Goal: Task Accomplishment & Management: Manage account settings

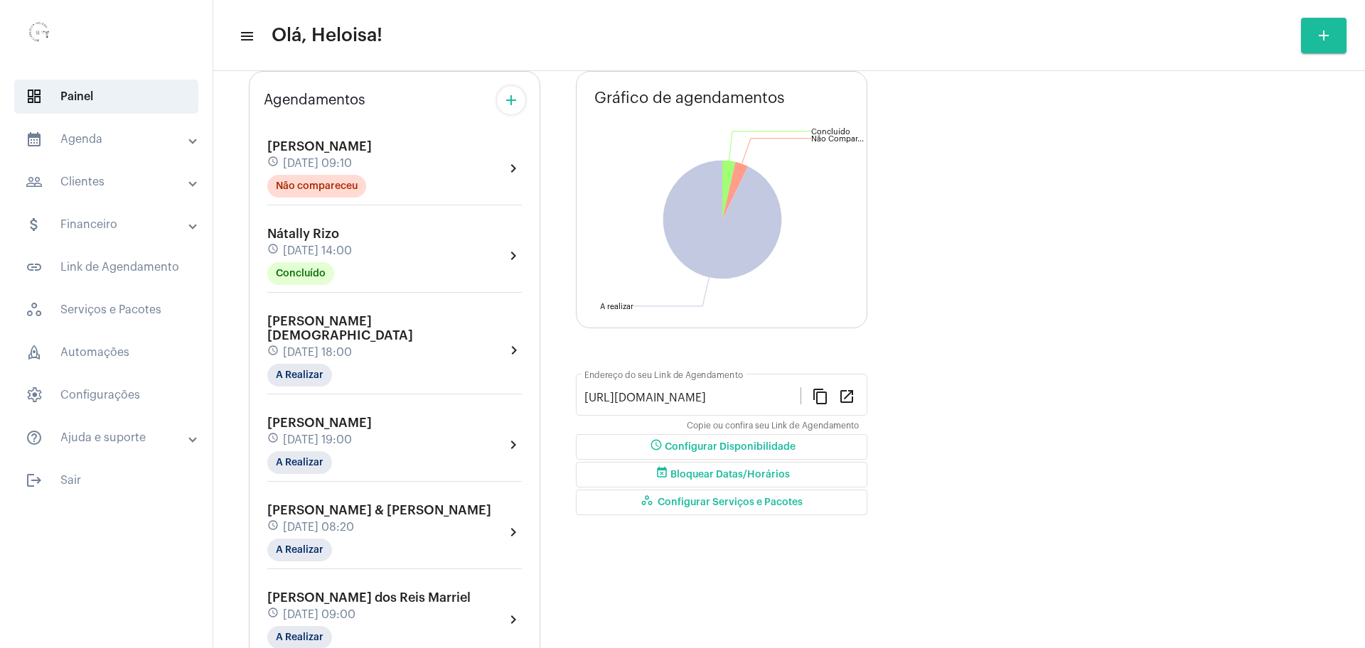
scroll to position [178, 0]
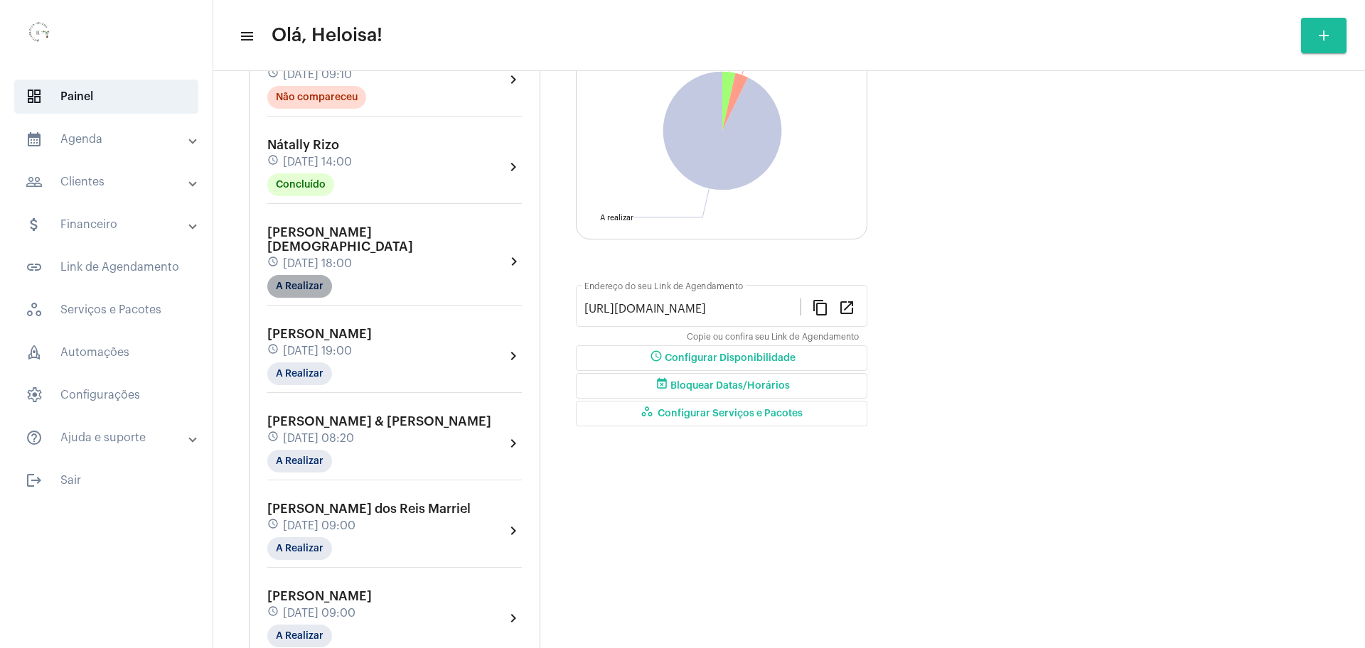
click at [291, 275] on mat-chip "A Realizar" at bounding box center [299, 286] width 65 height 23
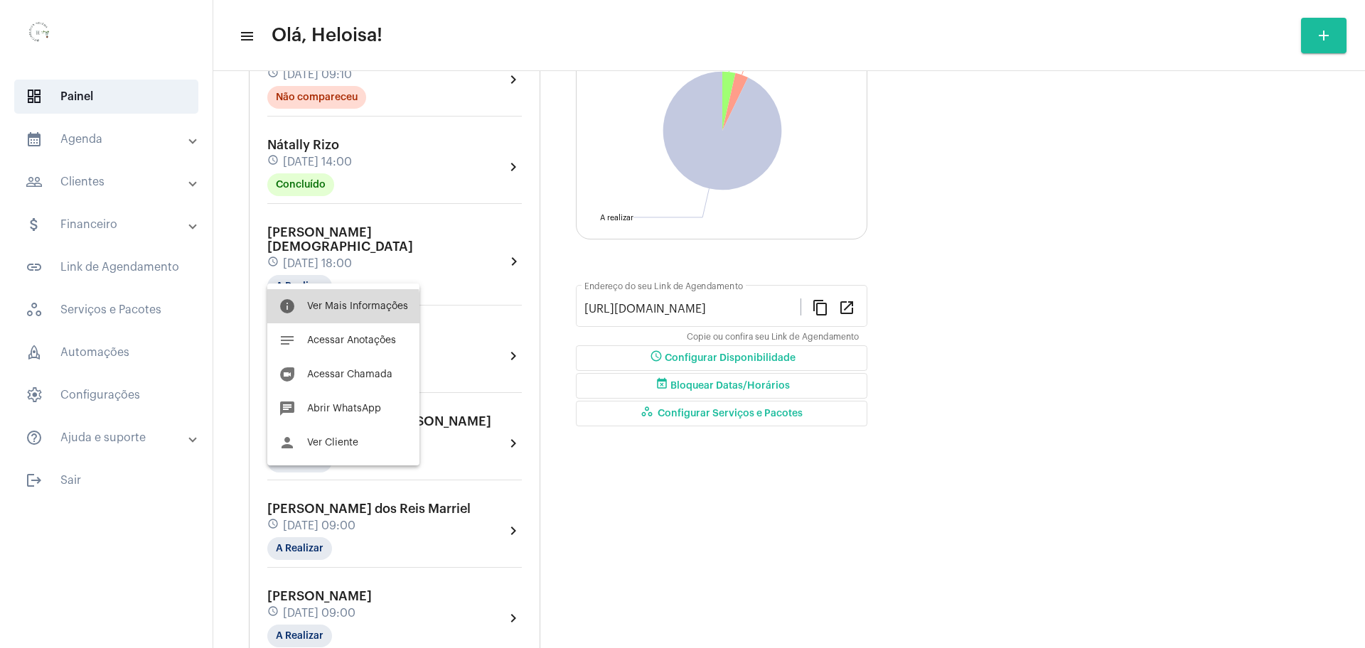
click at [336, 309] on span "Ver Mais Informações" at bounding box center [357, 306] width 101 height 10
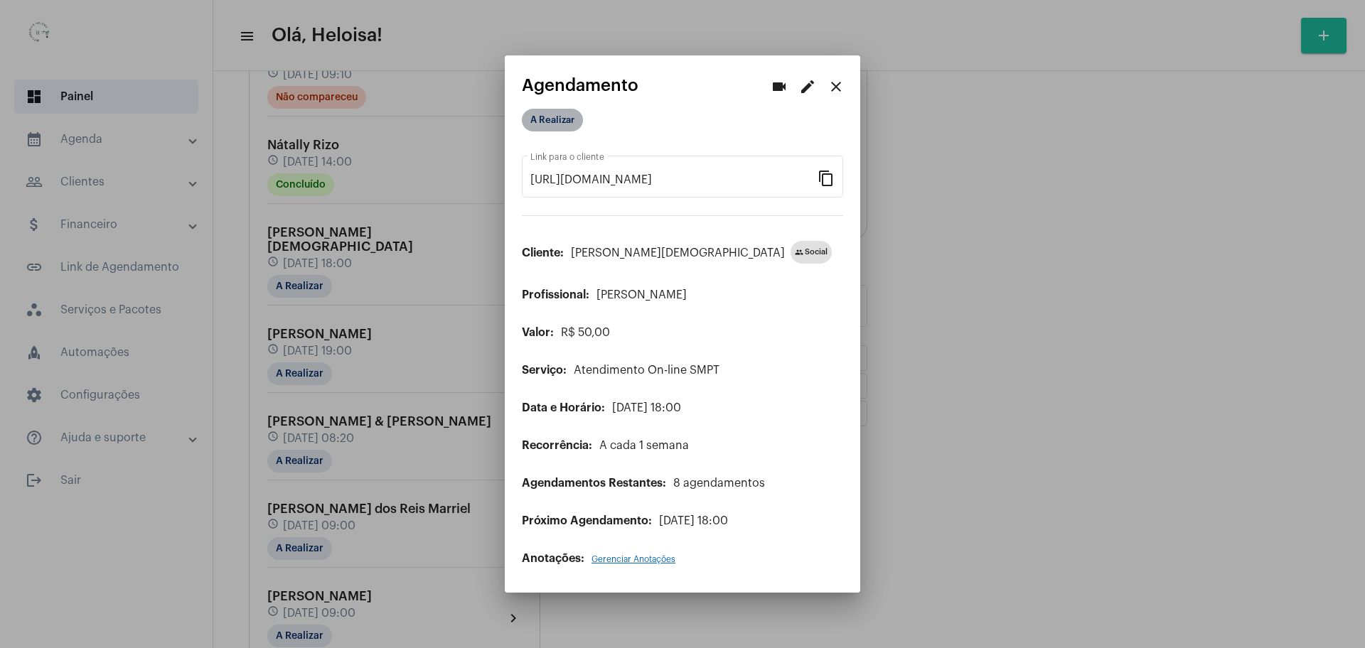
click at [553, 112] on mat-chip "A Realizar" at bounding box center [552, 120] width 61 height 23
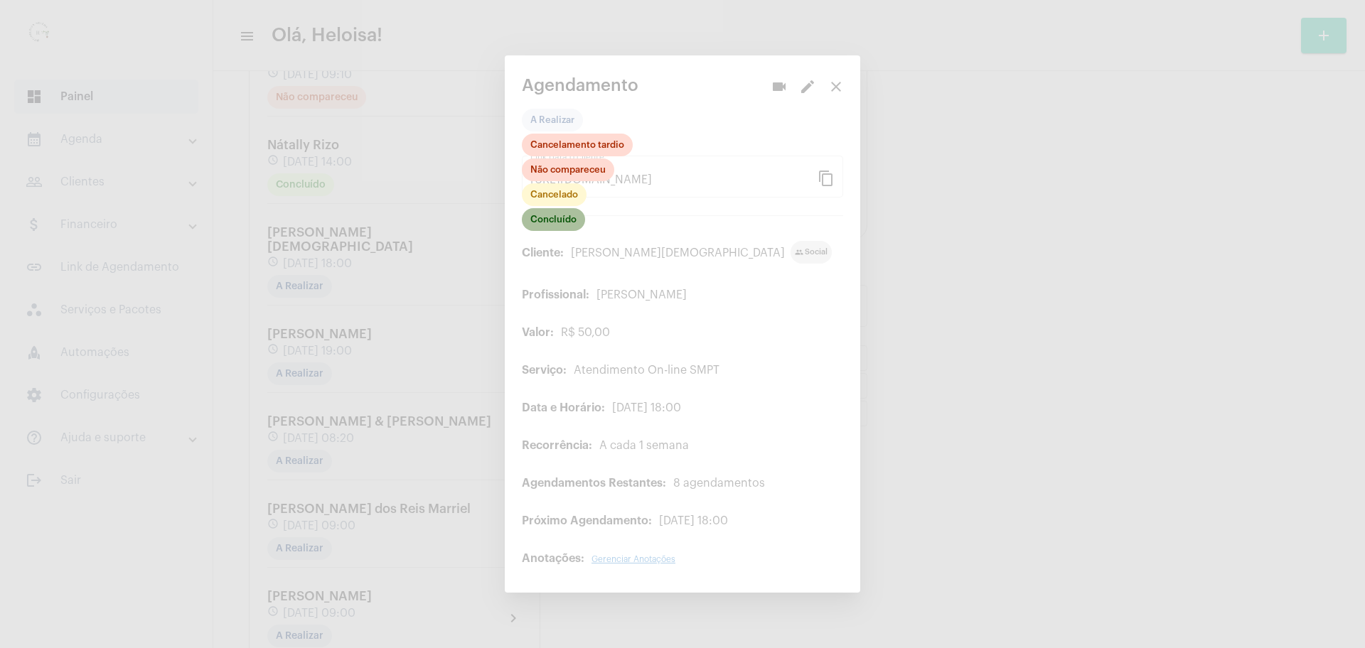
click at [564, 224] on mat-chip "Concluído" at bounding box center [553, 219] width 63 height 23
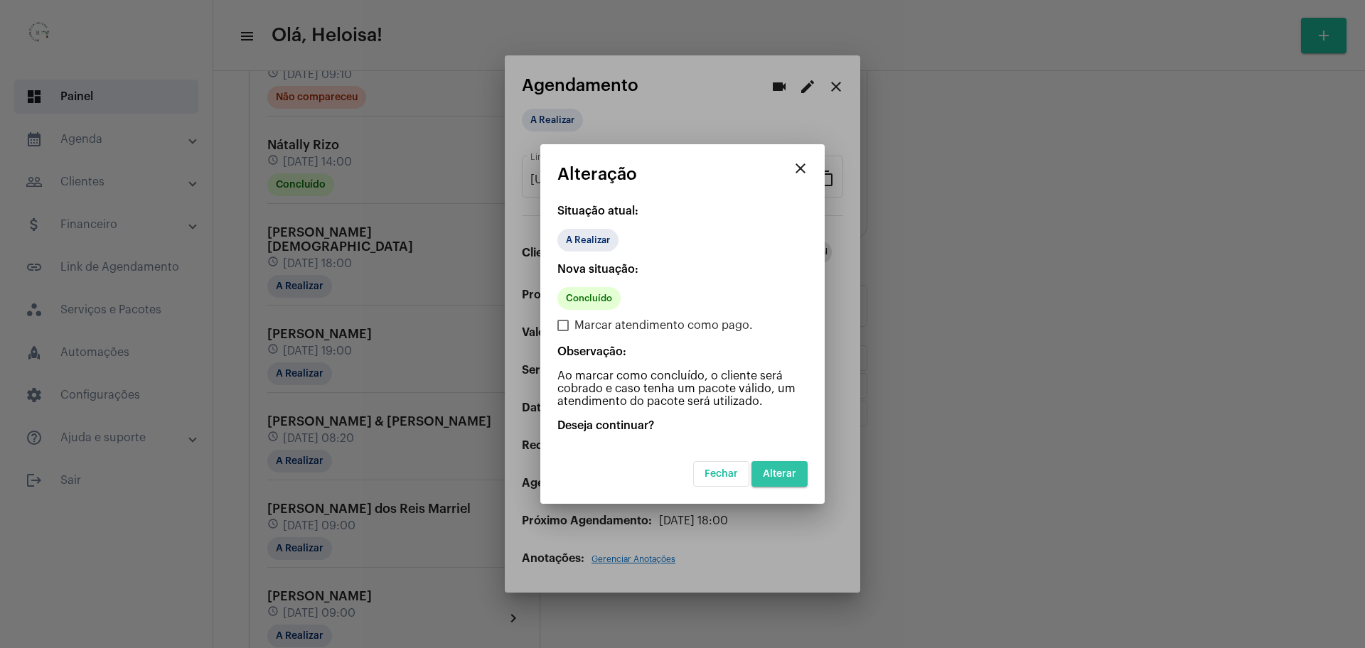
click at [792, 473] on span "Alterar" at bounding box center [779, 474] width 33 height 10
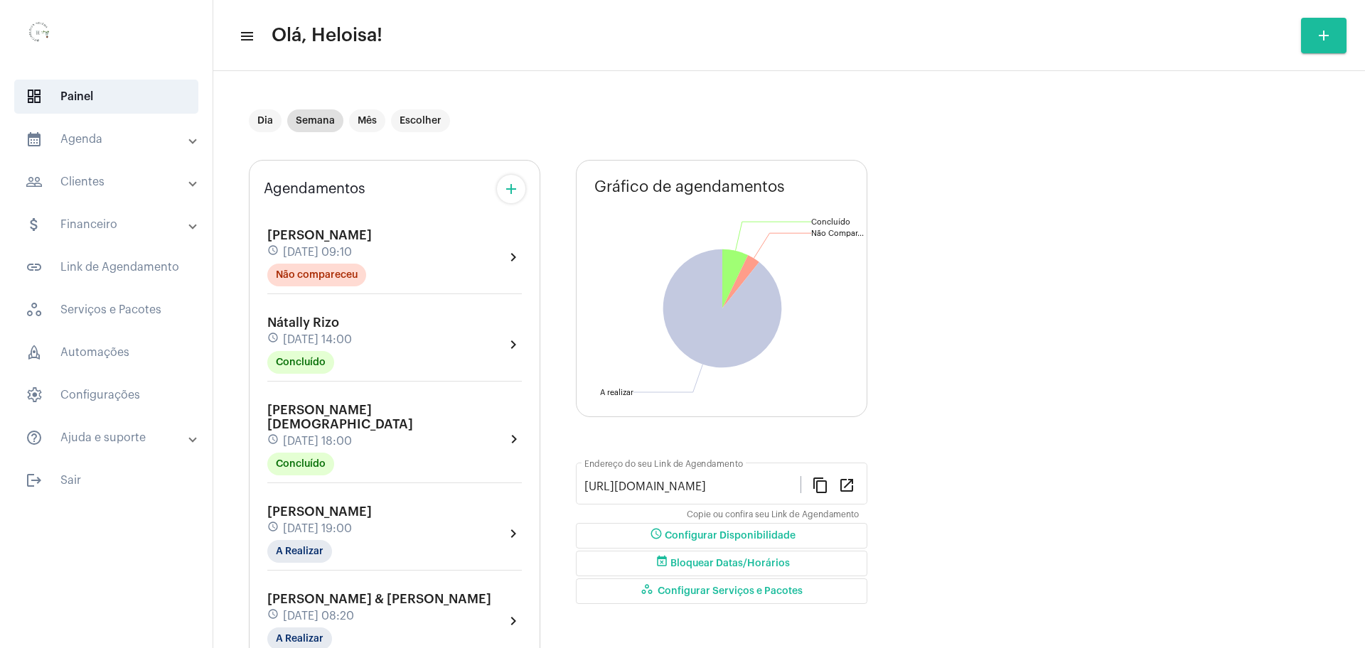
click at [100, 181] on mat-panel-title "people_outline Clientes" at bounding box center [108, 181] width 164 height 17
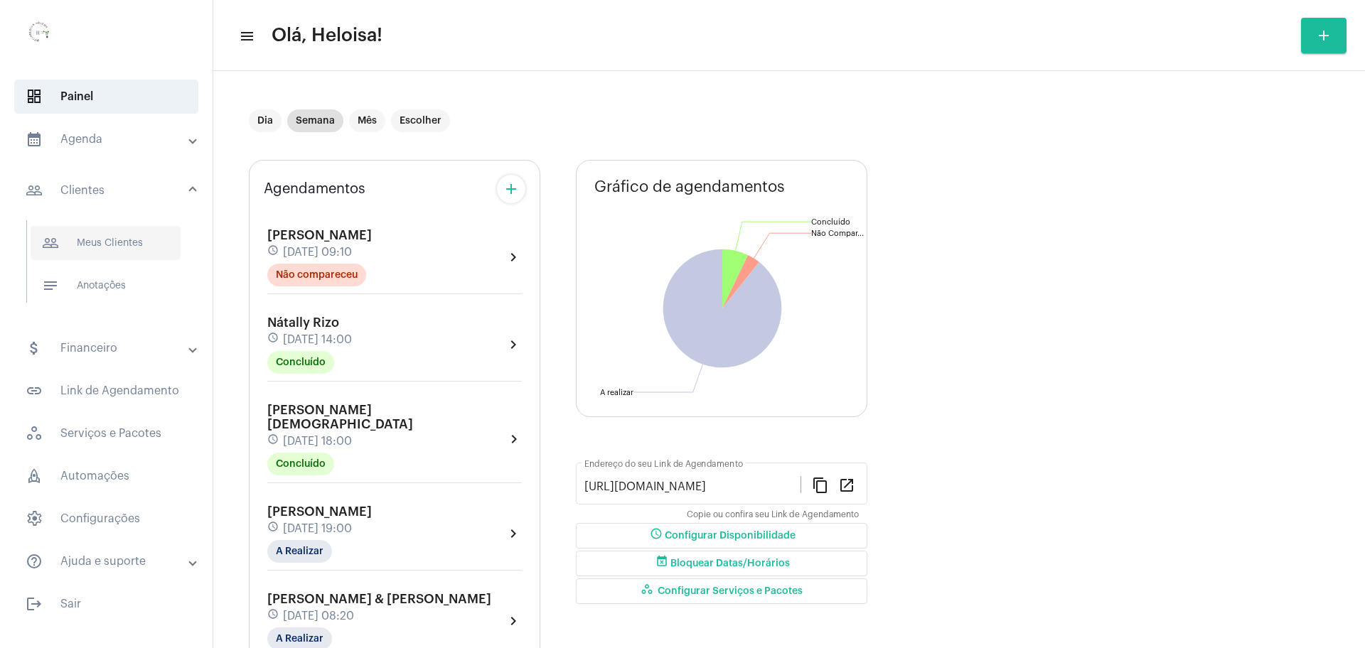
click at [96, 233] on span "people_outline Meus Clientes" at bounding box center [106, 243] width 150 height 34
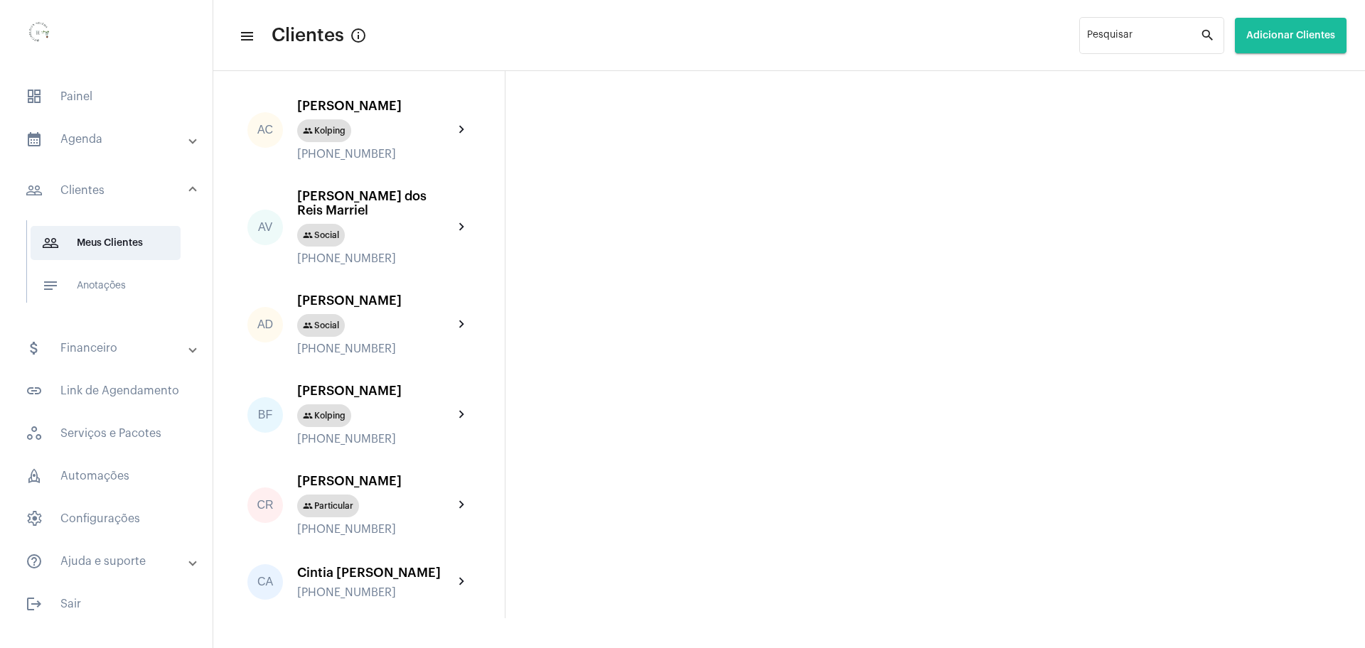
scroll to position [178, 0]
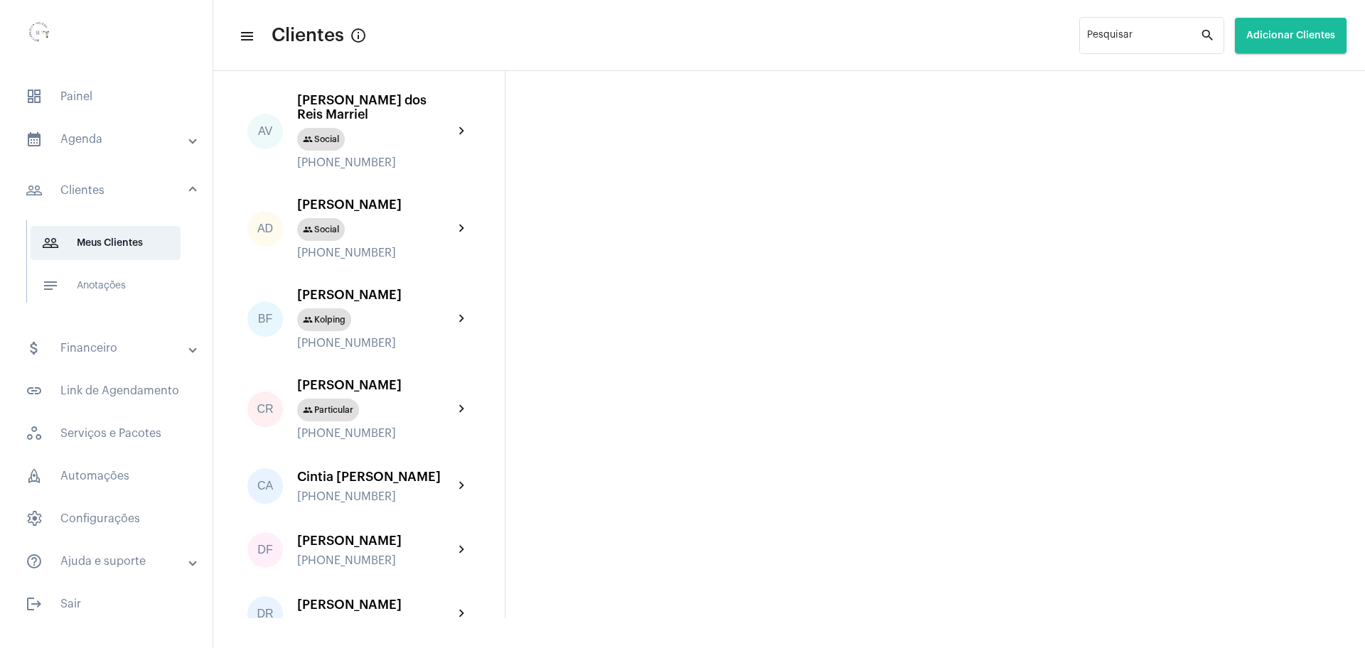
click at [336, 392] on div "[PERSON_NAME]" at bounding box center [375, 385] width 156 height 14
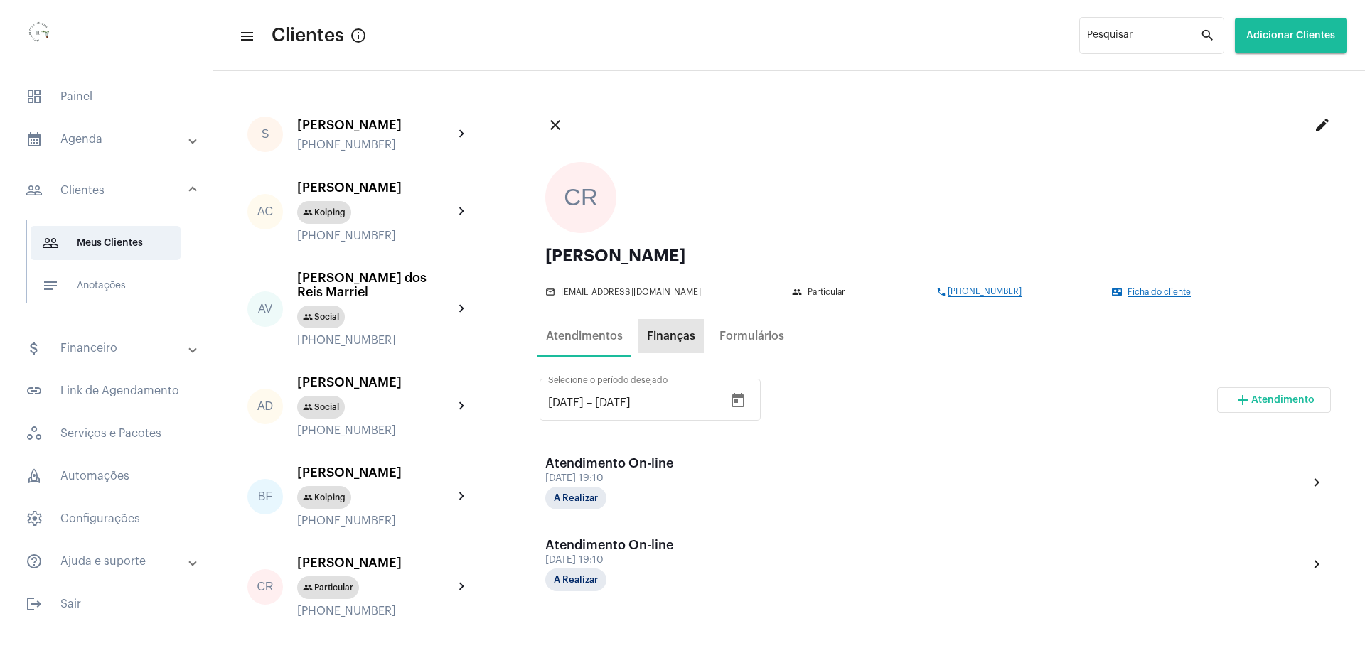
click at [676, 345] on div "Finanças" at bounding box center [670, 336] width 65 height 34
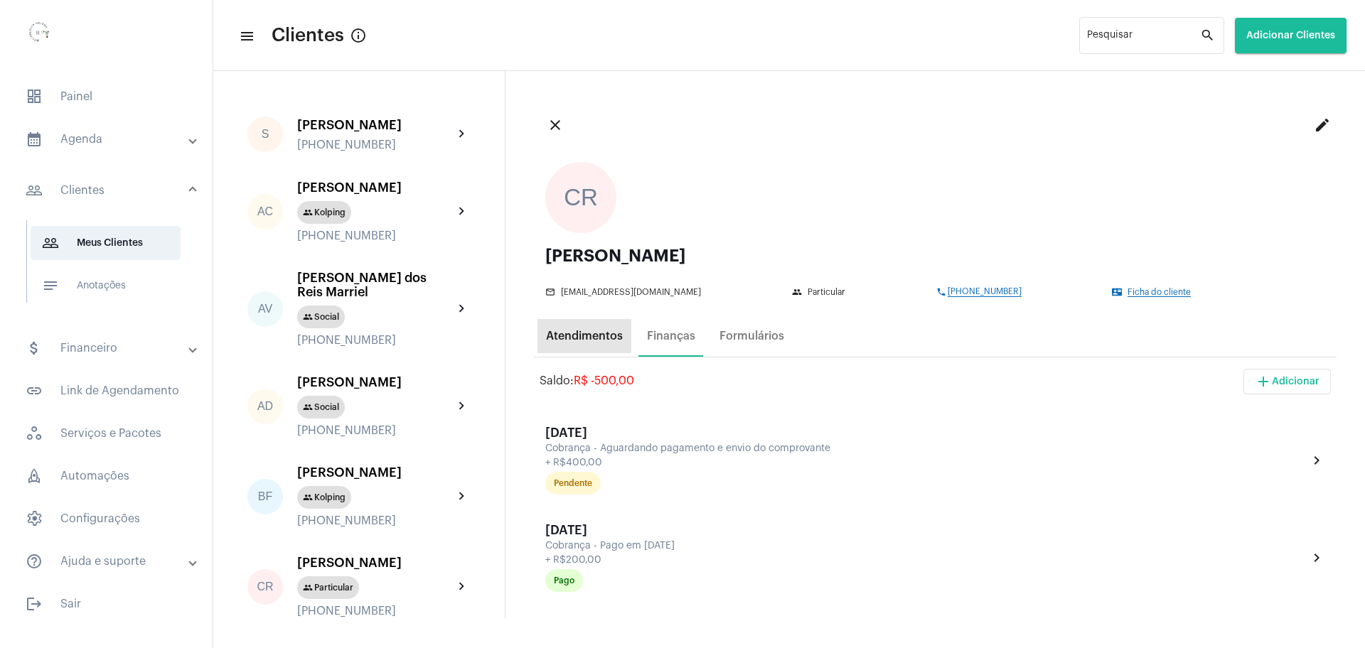
click at [573, 331] on div "Atendimentos" at bounding box center [584, 336] width 77 height 13
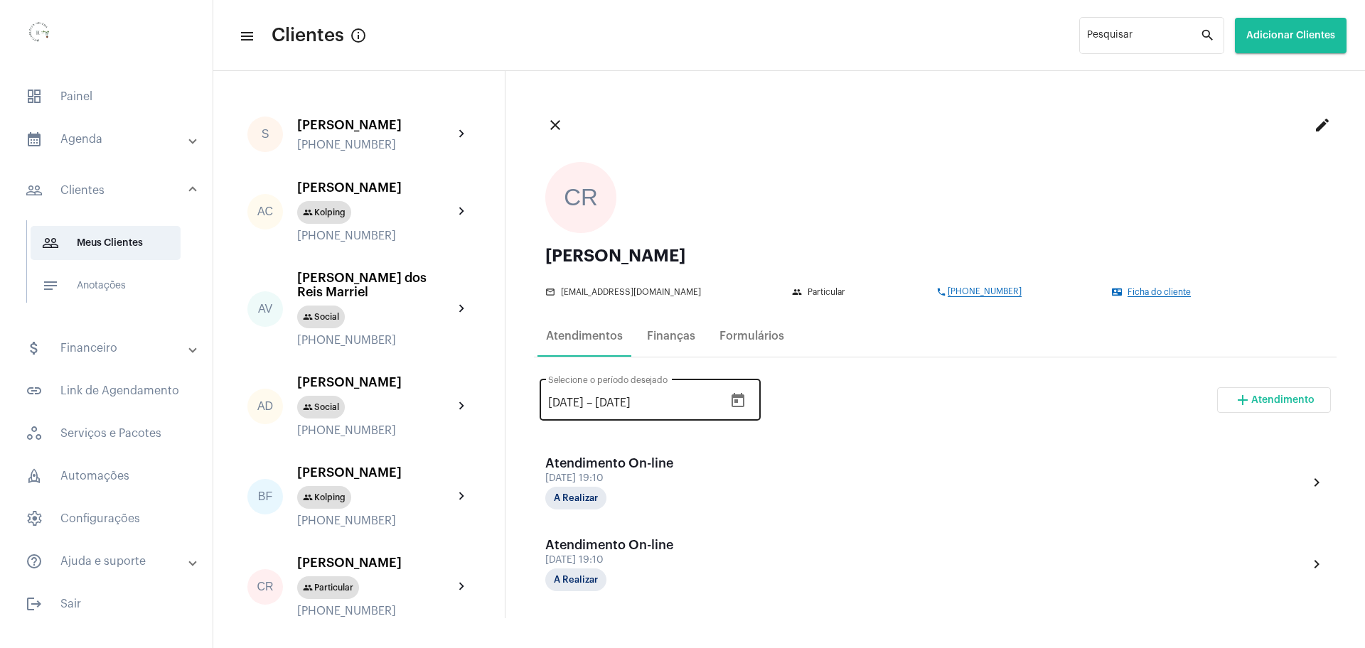
click at [555, 400] on input "[DATE]" at bounding box center [566, 403] width 36 height 13
type input "[DATE]"
click at [631, 402] on input "[DATE]" at bounding box center [637, 403] width 85 height 13
type input "[DATE]"
click at [903, 402] on div "[DATE] [DATE] – [DATE] Selecione o período desejado add Atendimento" at bounding box center [935, 405] width 791 height 67
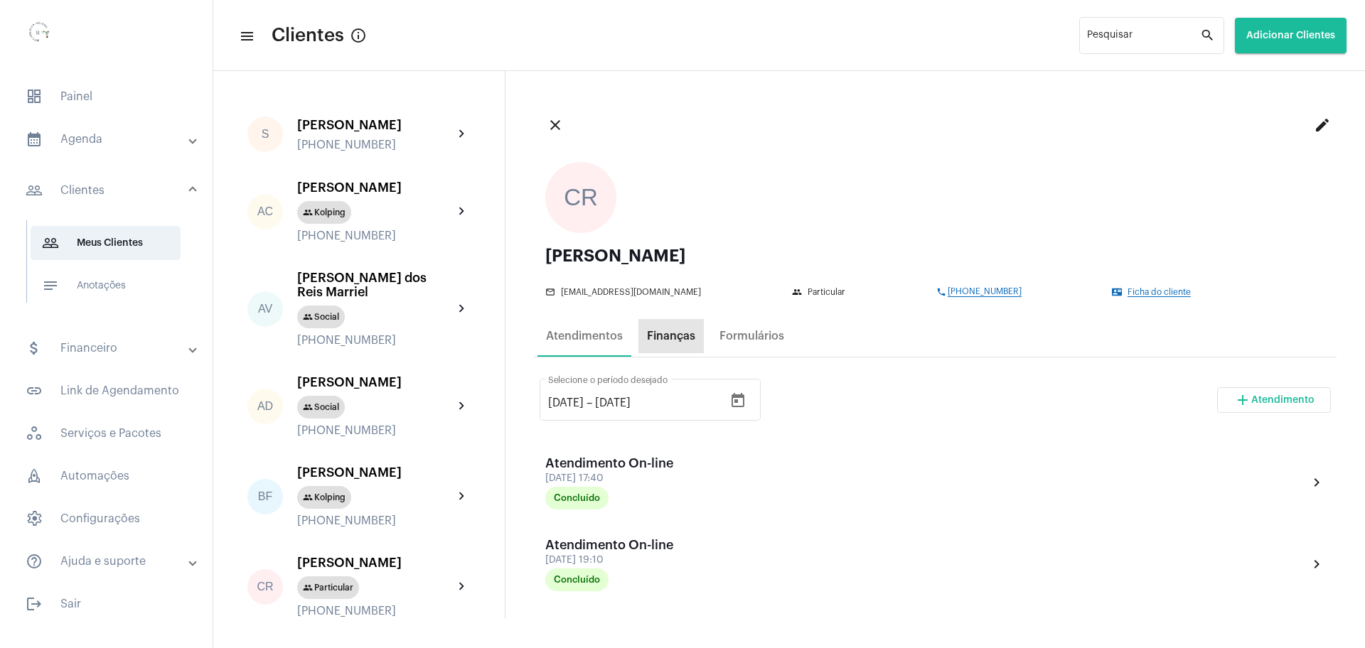
click at [680, 337] on div "Finanças" at bounding box center [671, 336] width 48 height 13
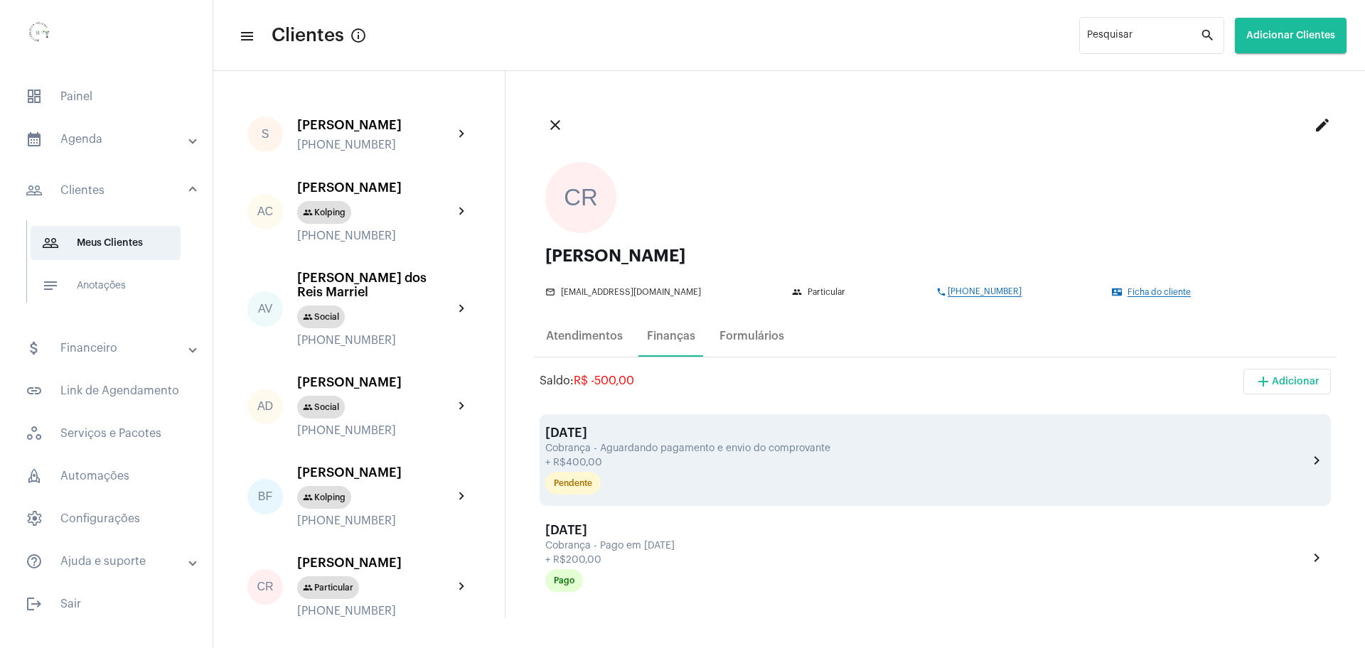
click at [741, 449] on div "Cobrança - Aguardando pagamento e envio do comprovante" at bounding box center [924, 449] width 759 height 11
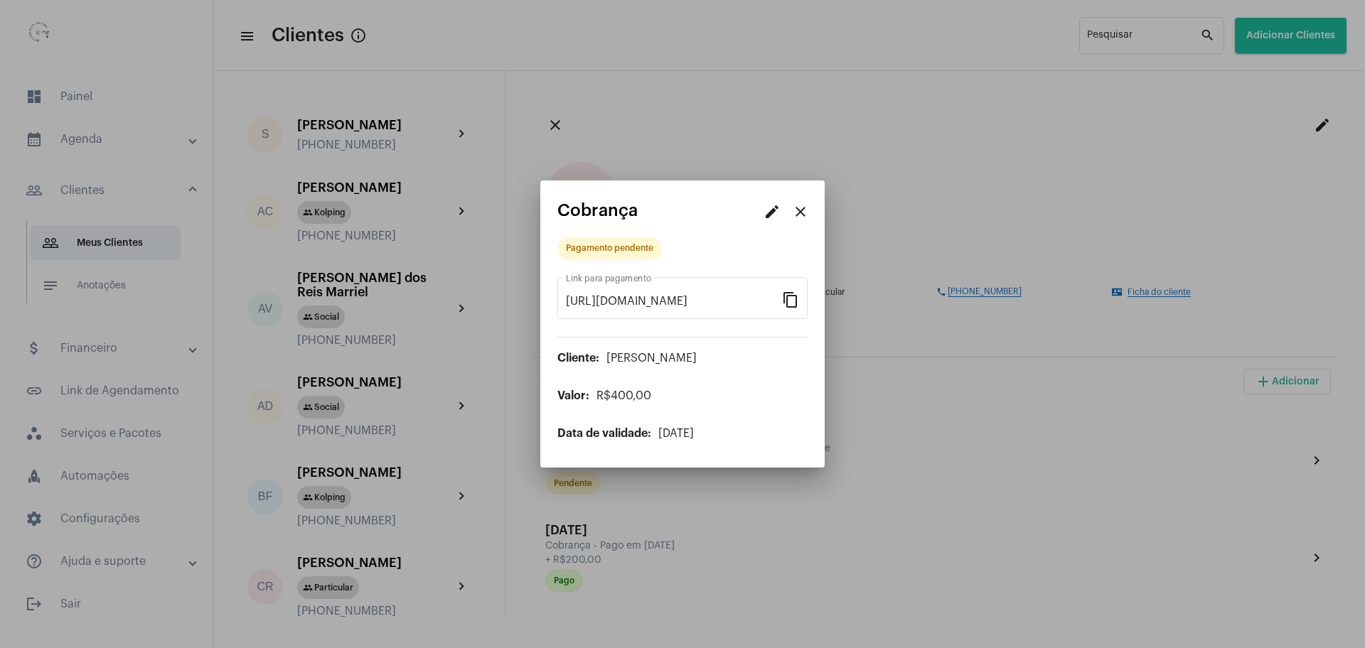
click at [1002, 365] on div at bounding box center [682, 324] width 1365 height 648
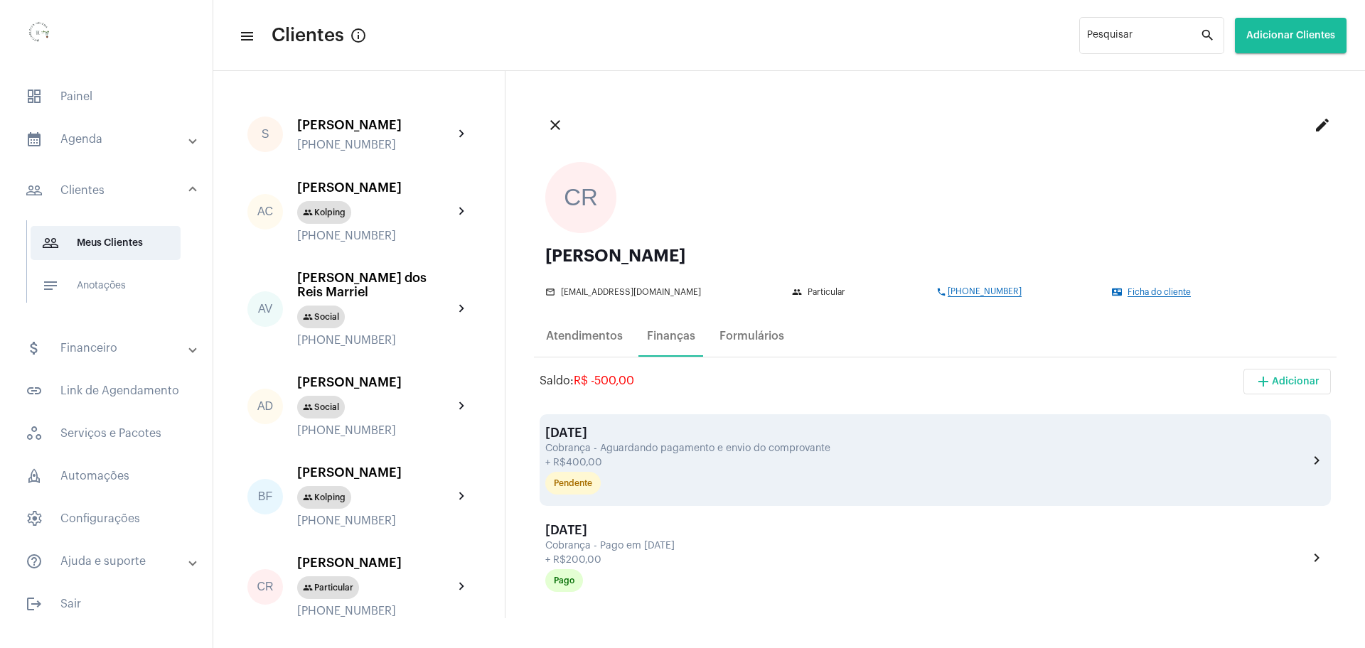
click at [657, 444] on div "Cobrança - Aguardando pagamento e envio do comprovante" at bounding box center [924, 449] width 759 height 11
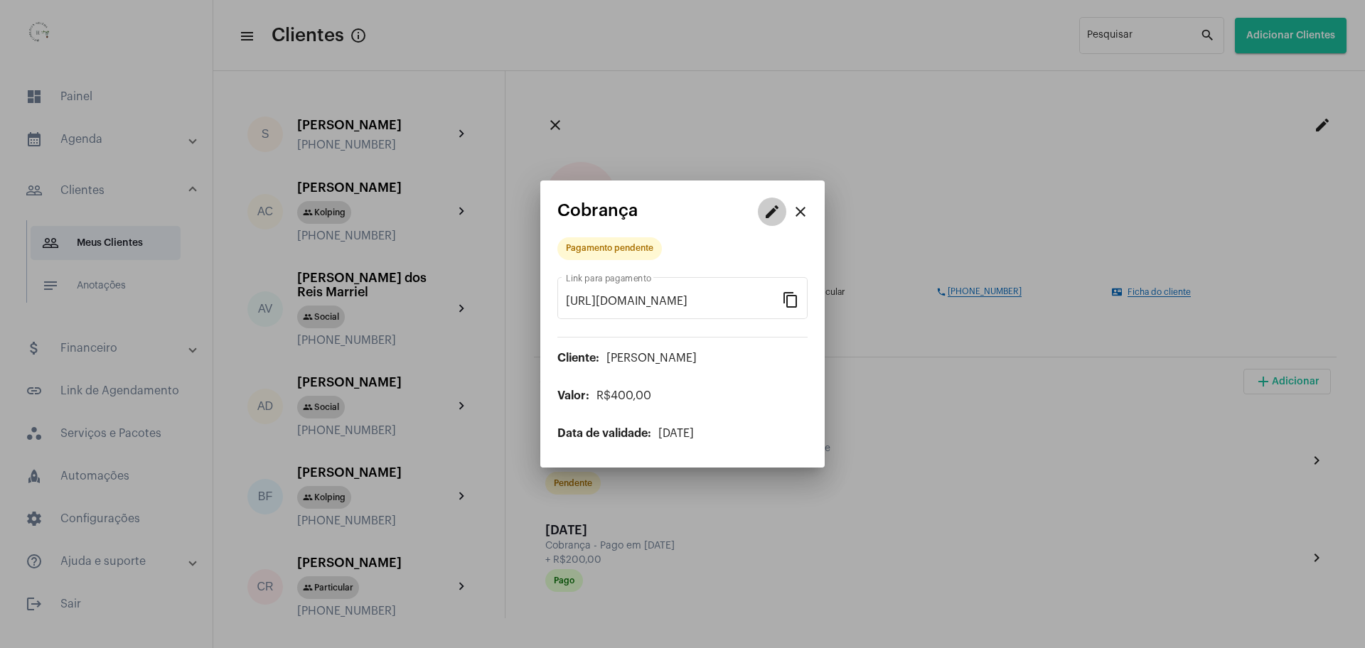
click at [768, 217] on mat-icon "edit" at bounding box center [771, 211] width 17 height 17
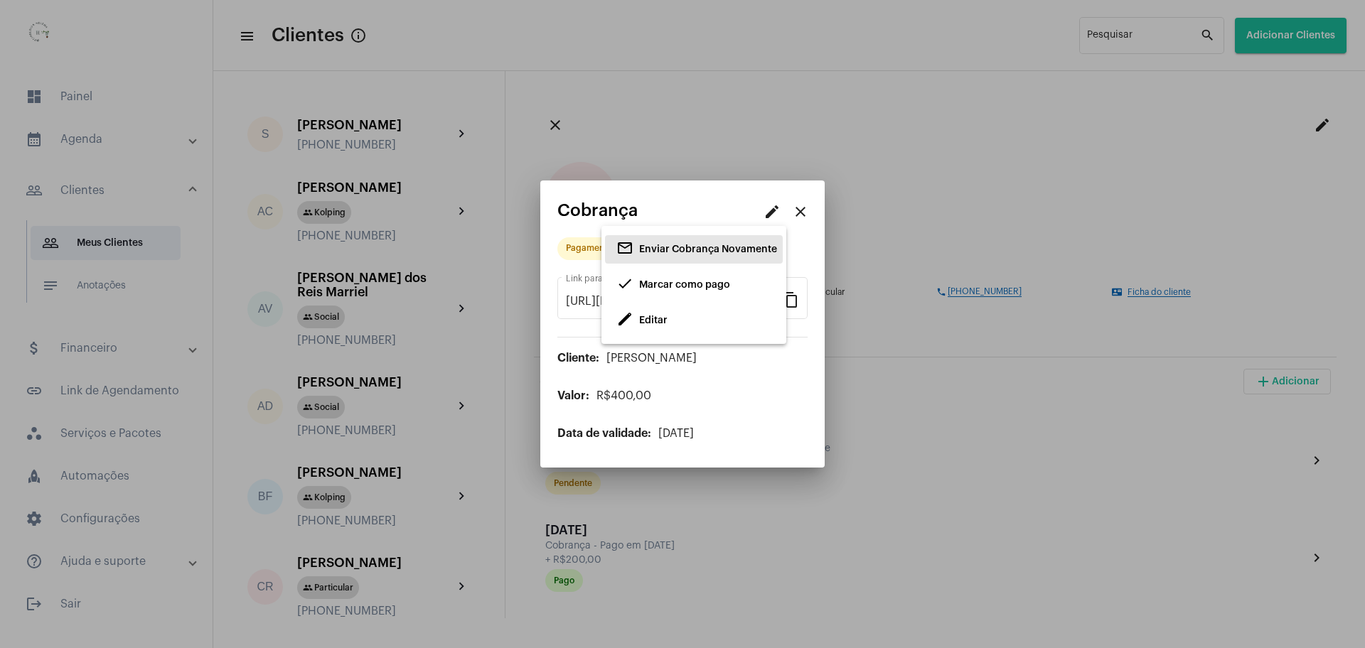
click at [699, 246] on span "Enviar Cobrança Novamente" at bounding box center [708, 250] width 138 height 10
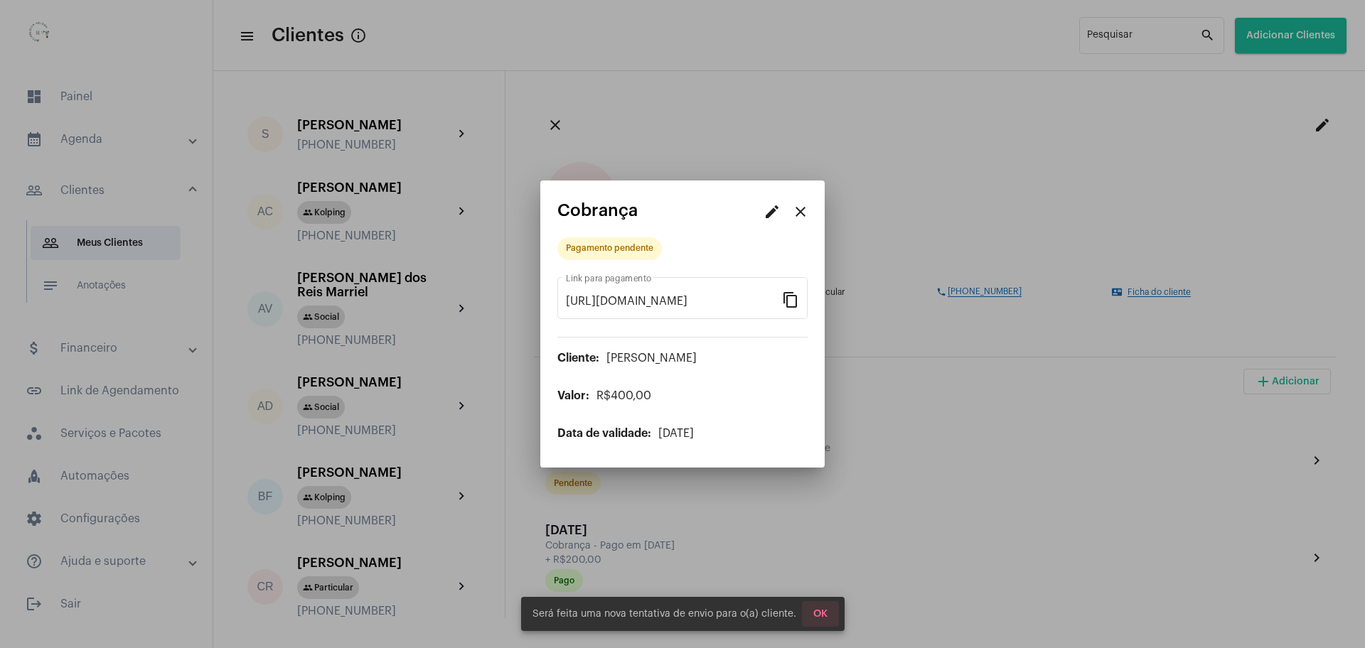
click at [815, 618] on span "OK" at bounding box center [820, 614] width 14 height 10
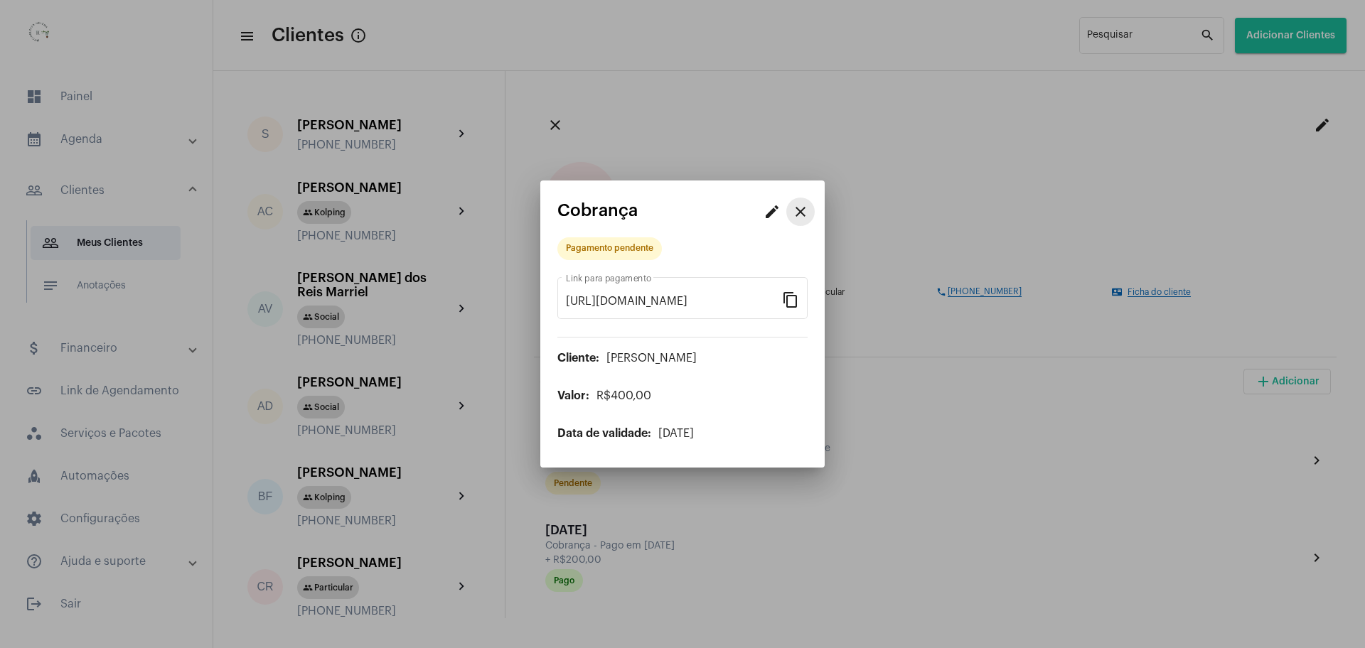
click at [800, 215] on mat-icon "close" at bounding box center [800, 211] width 17 height 17
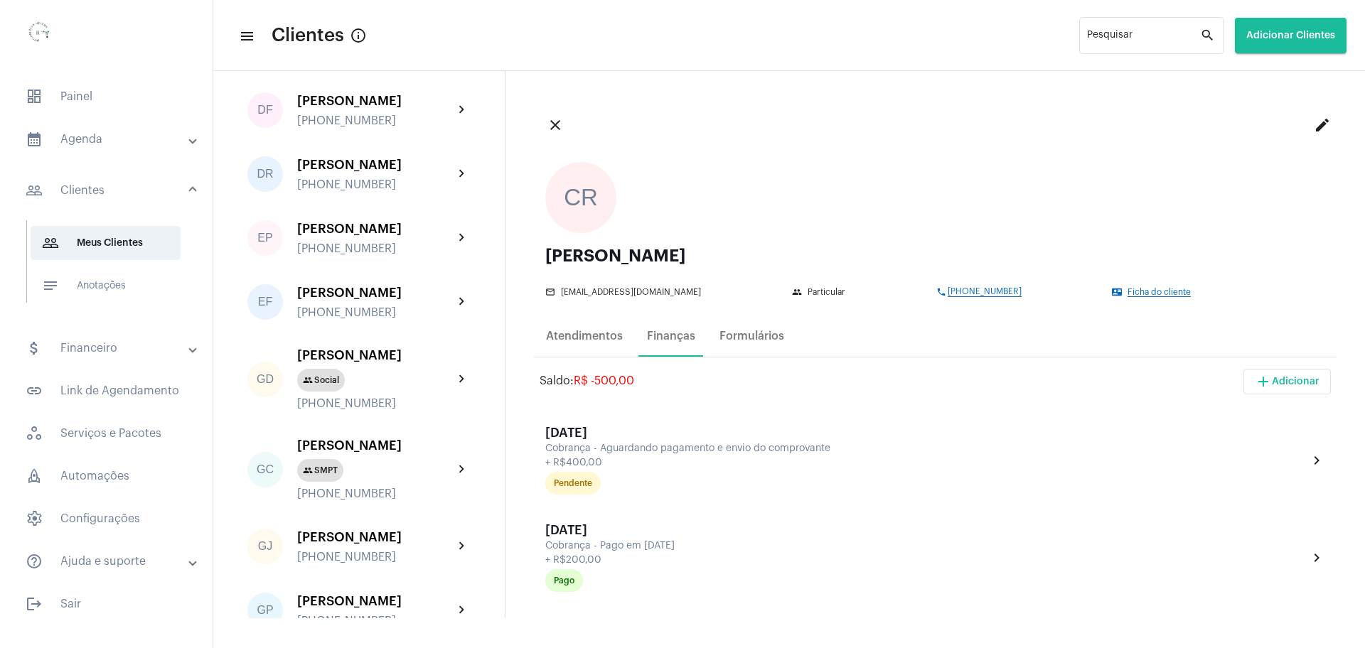
scroll to position [622, 0]
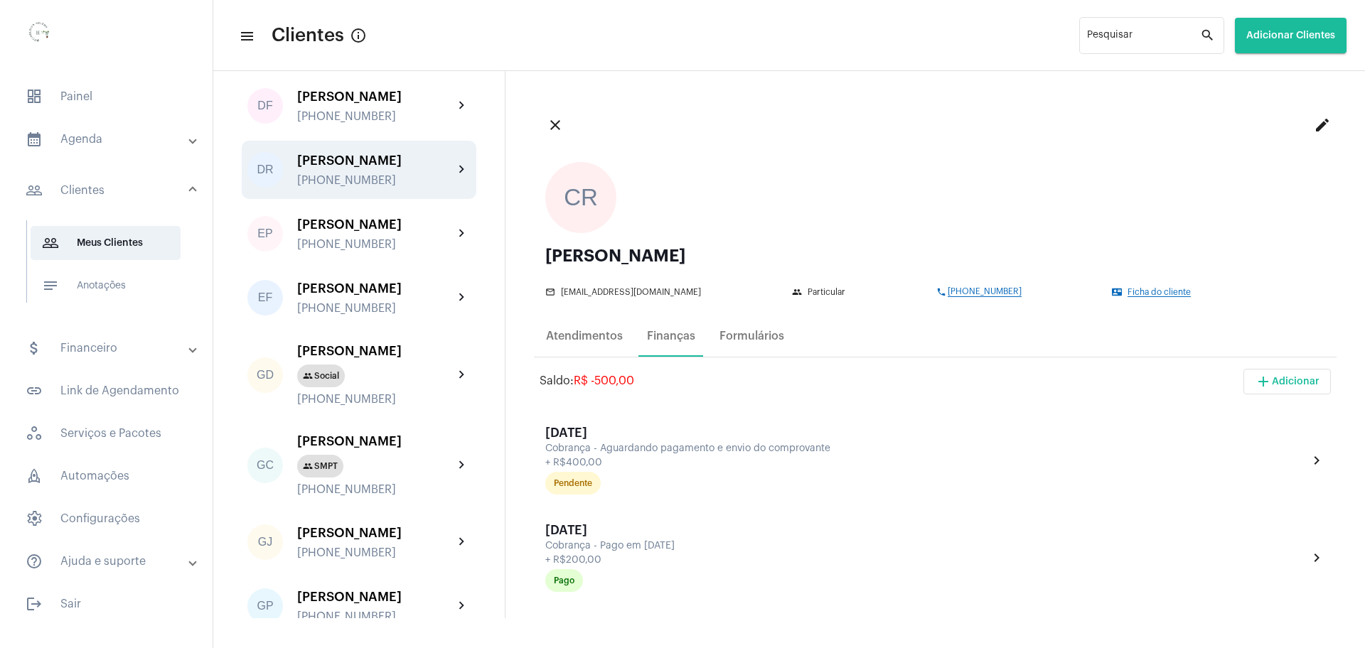
click at [345, 187] on div "[PHONE_NUMBER]" at bounding box center [375, 180] width 156 height 13
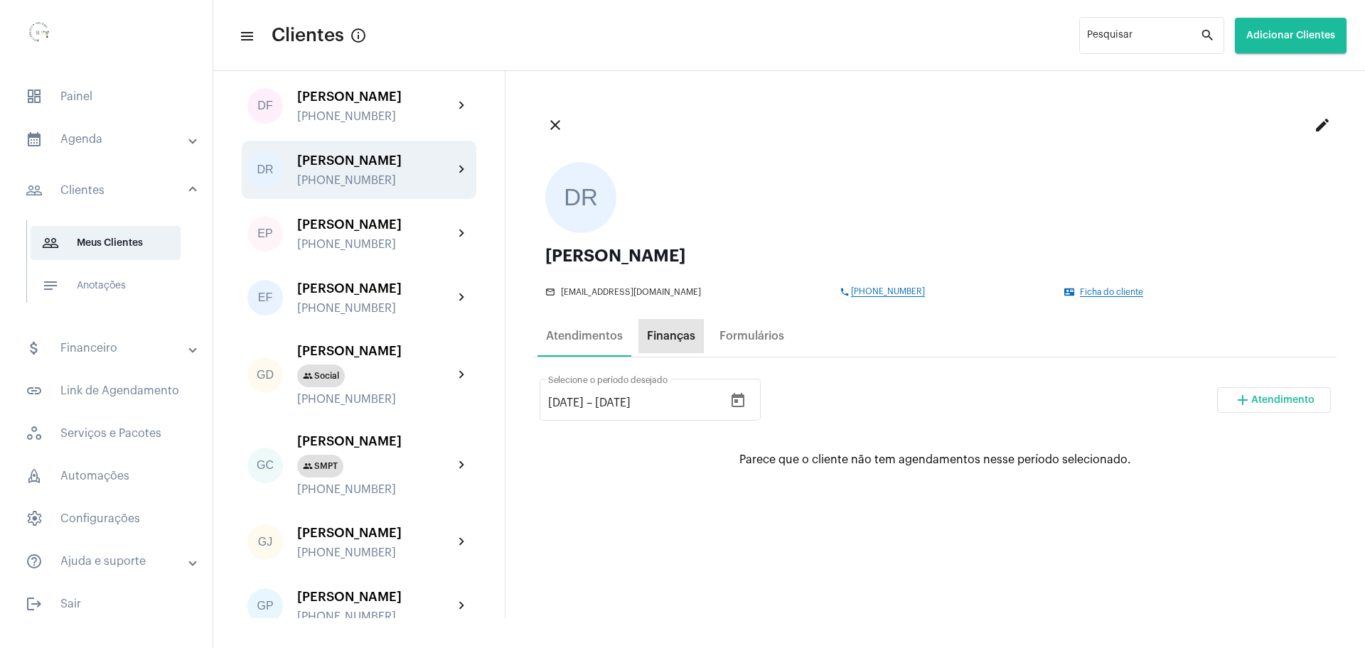
click at [671, 349] on div "Finanças" at bounding box center [670, 336] width 65 height 34
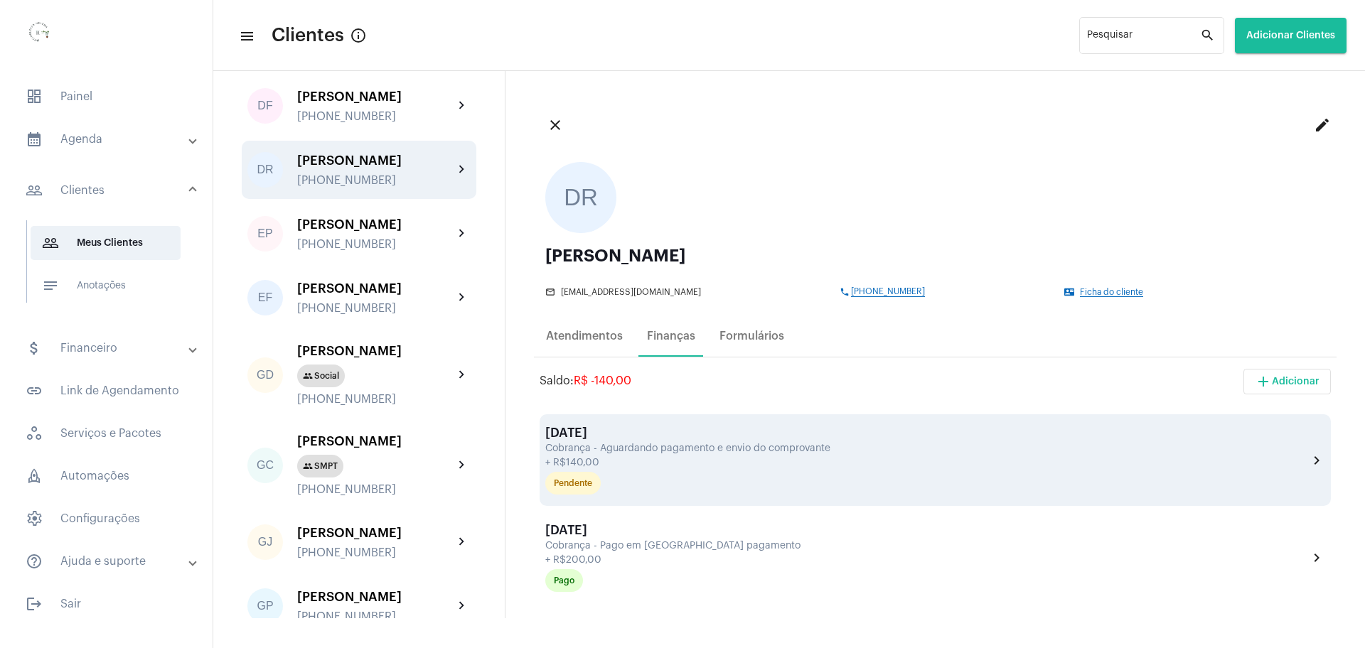
click at [626, 454] on div "Cobrança - Aguardando pagamento e envio do comprovante" at bounding box center [924, 449] width 759 height 11
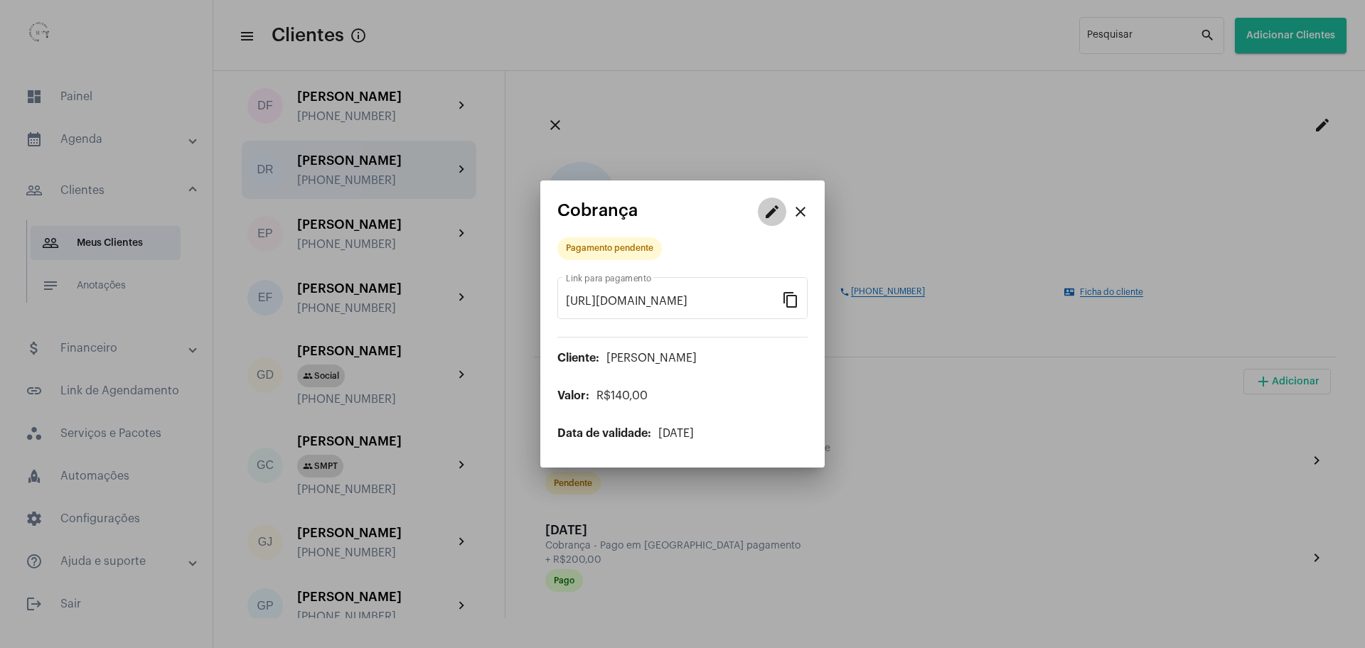
click at [770, 213] on mat-icon "edit" at bounding box center [771, 211] width 17 height 17
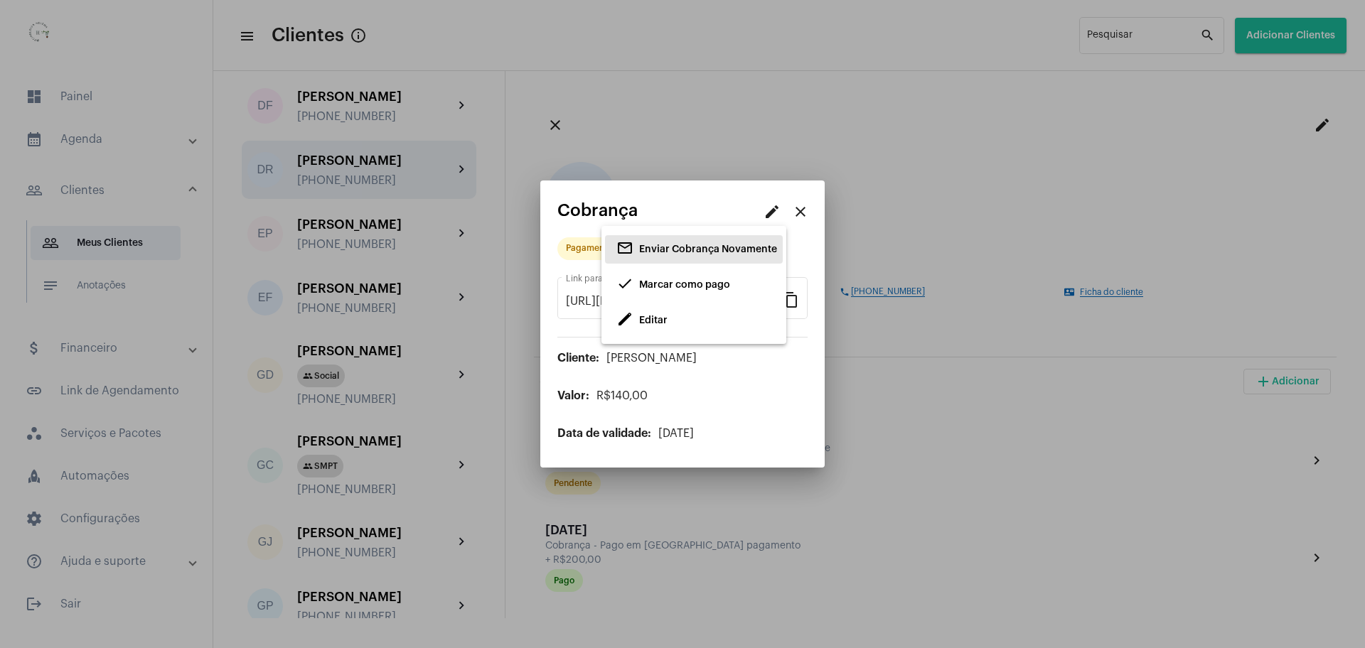
click at [691, 249] on span "Enviar Cobrança Novamente" at bounding box center [708, 250] width 138 height 10
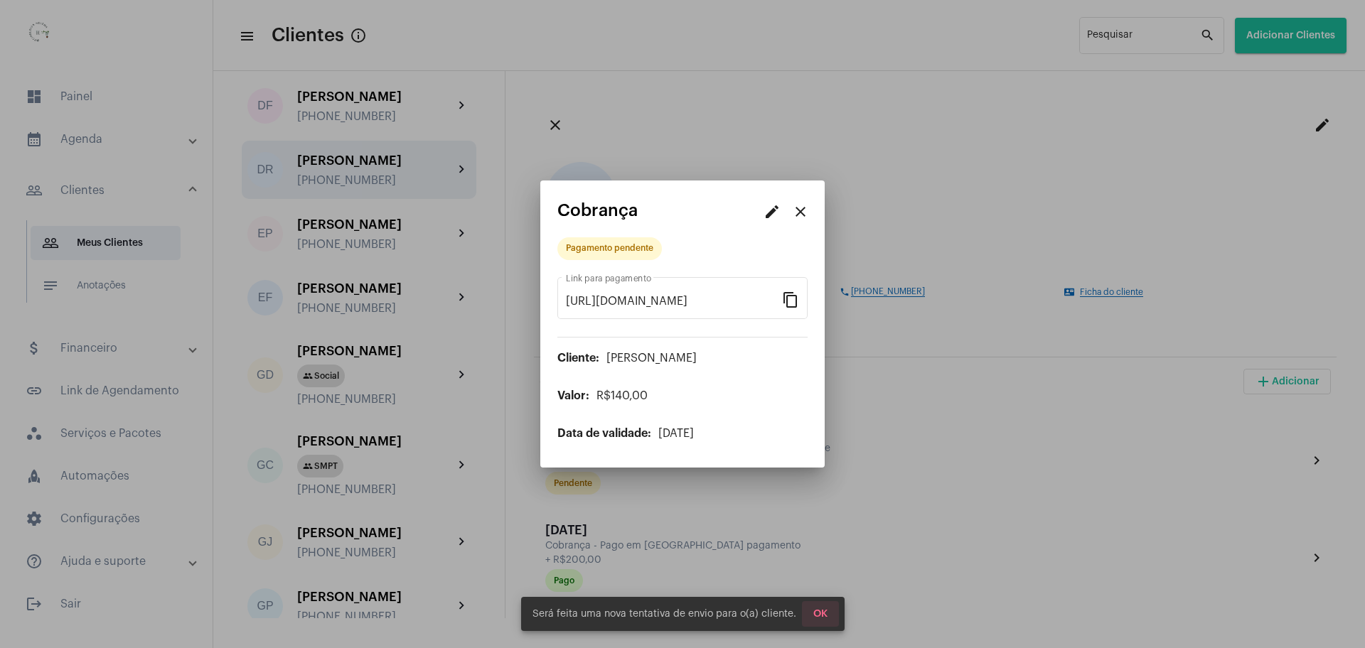
click at [821, 618] on span "OK" at bounding box center [820, 614] width 14 height 10
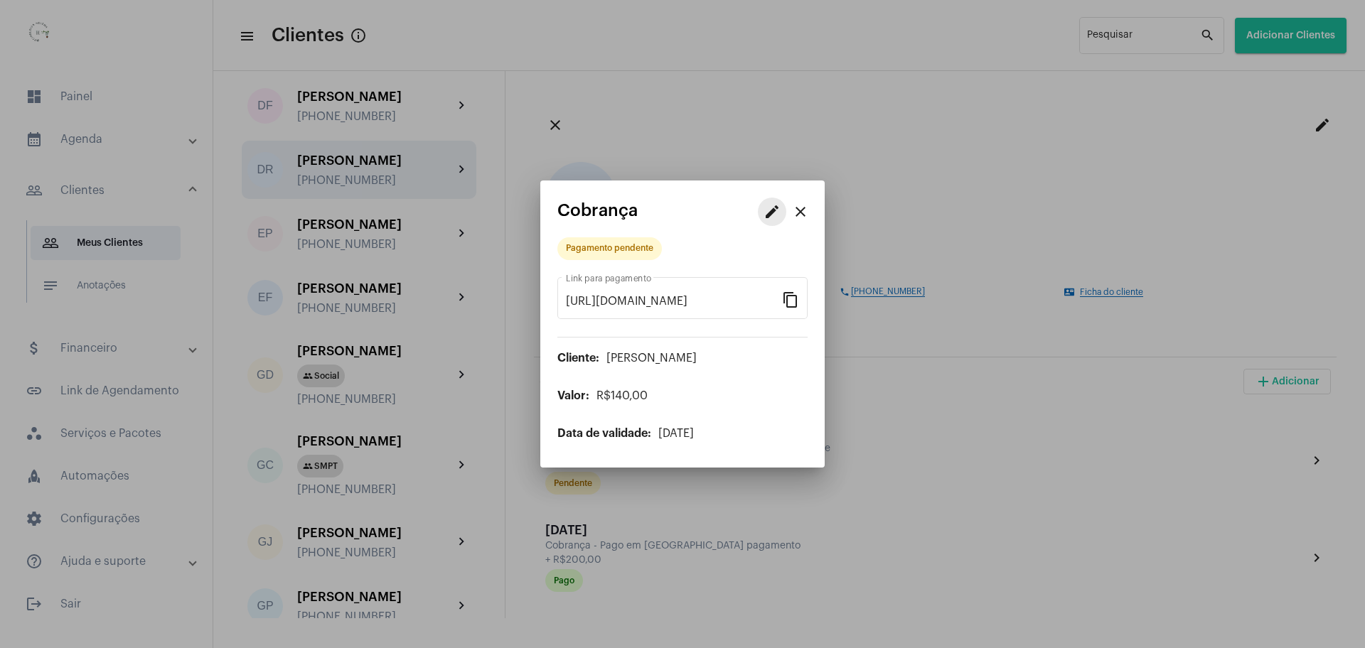
click at [780, 207] on mat-icon "edit" at bounding box center [771, 211] width 17 height 17
click at [803, 217] on div at bounding box center [682, 324] width 1365 height 648
click at [803, 210] on mat-icon "close" at bounding box center [800, 211] width 17 height 17
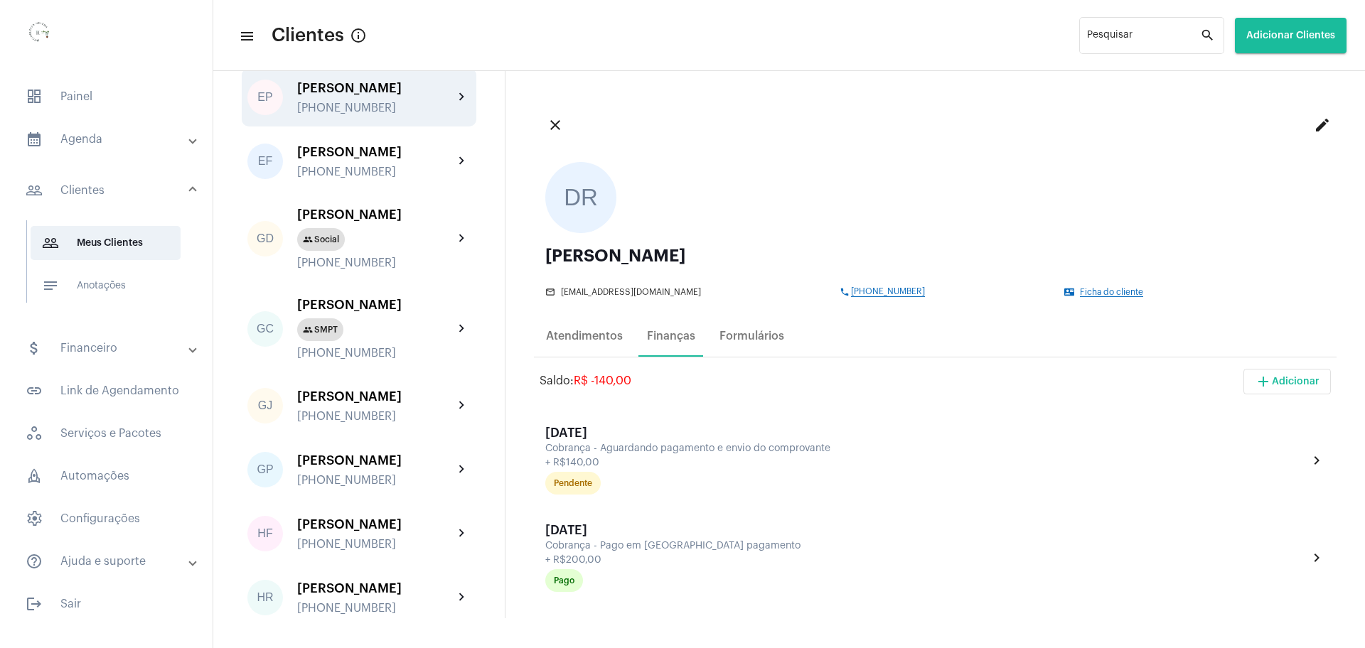
scroll to position [800, 0]
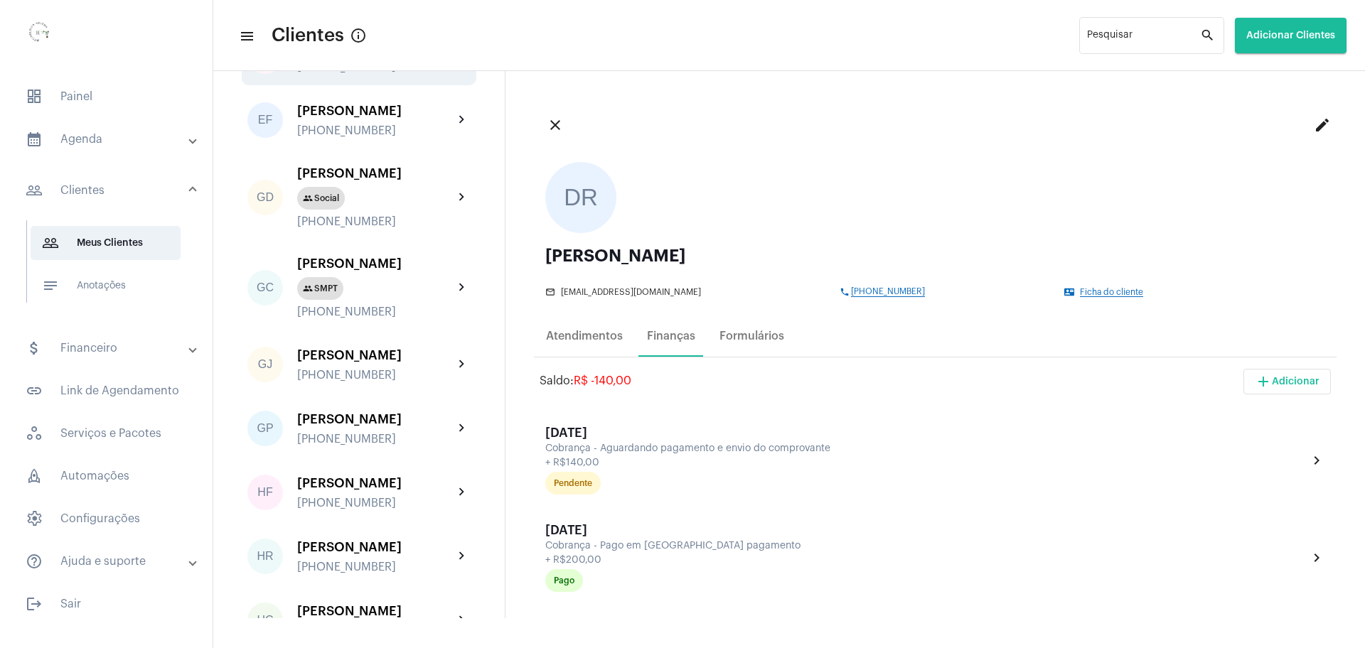
click at [402, 210] on div "group Social" at bounding box center [375, 198] width 156 height 23
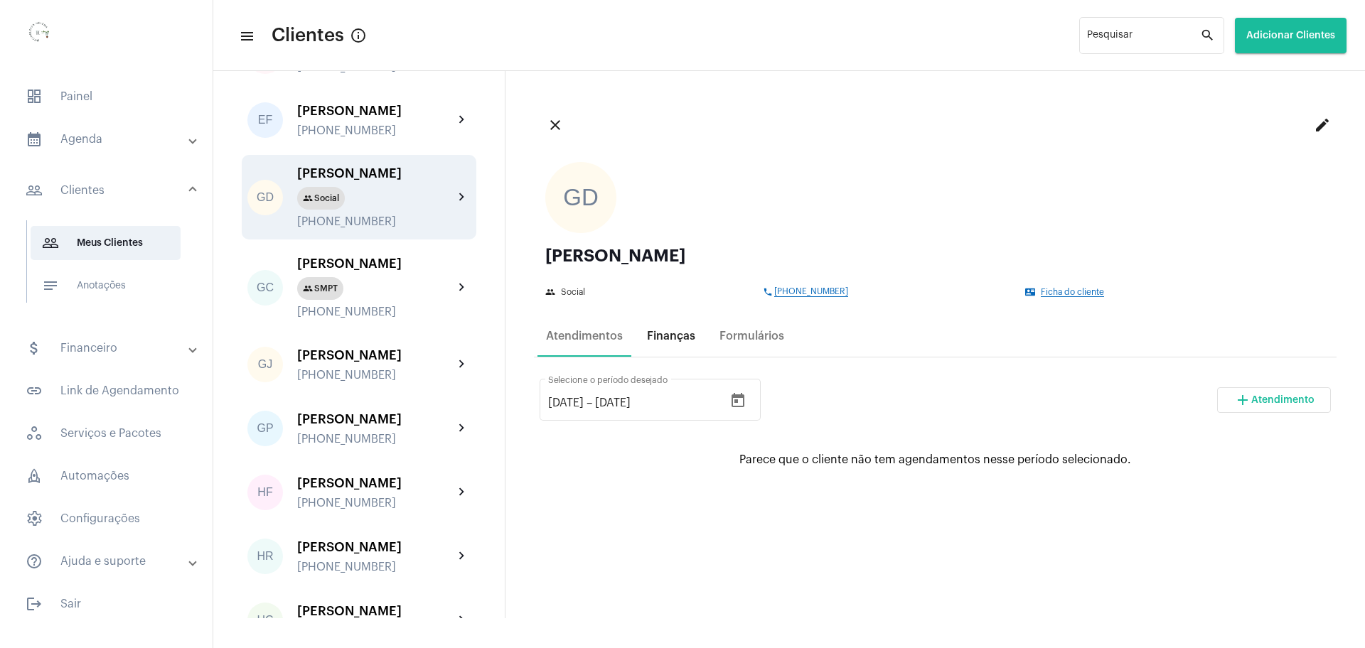
click at [665, 333] on div "Finanças" at bounding box center [671, 336] width 48 height 13
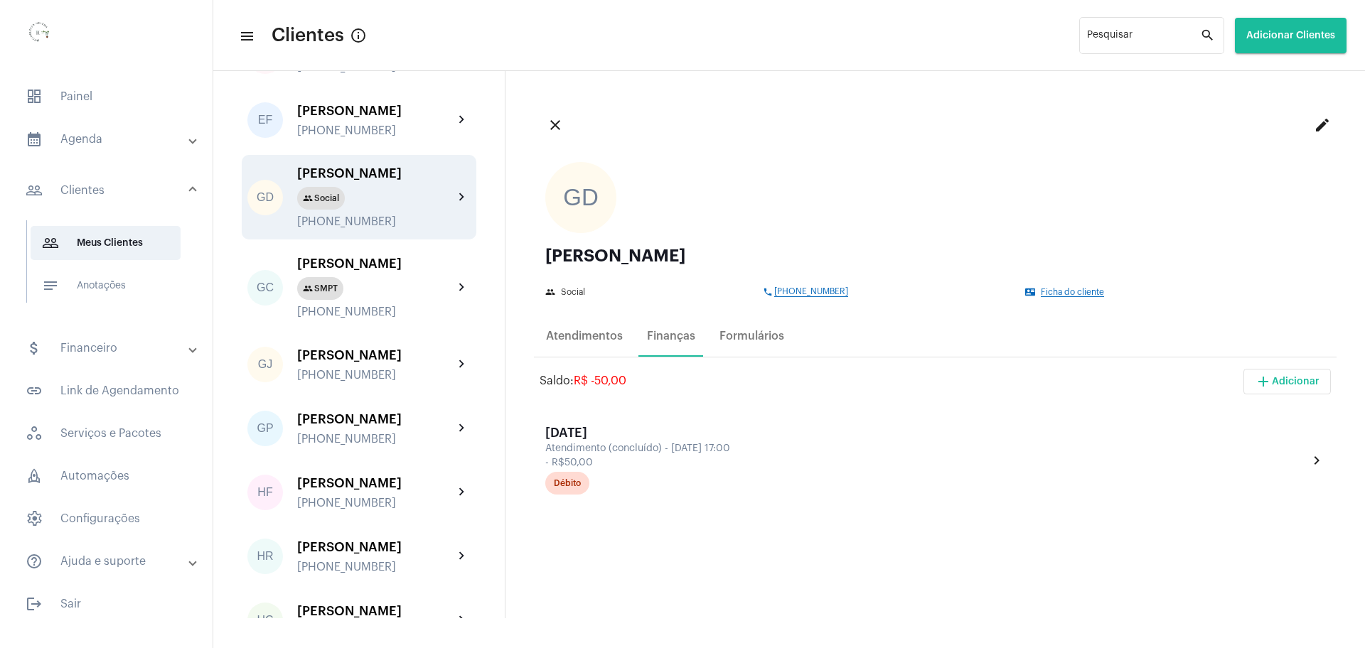
click at [1258, 395] on div "Saldo: R$ -50,00 add Adicionar" at bounding box center [935, 389] width 791 height 40
click at [1266, 377] on span "add Adicionar" at bounding box center [1287, 382] width 65 height 10
click at [1222, 458] on span "add Cobrança Avulsa" at bounding box center [1241, 454] width 100 height 26
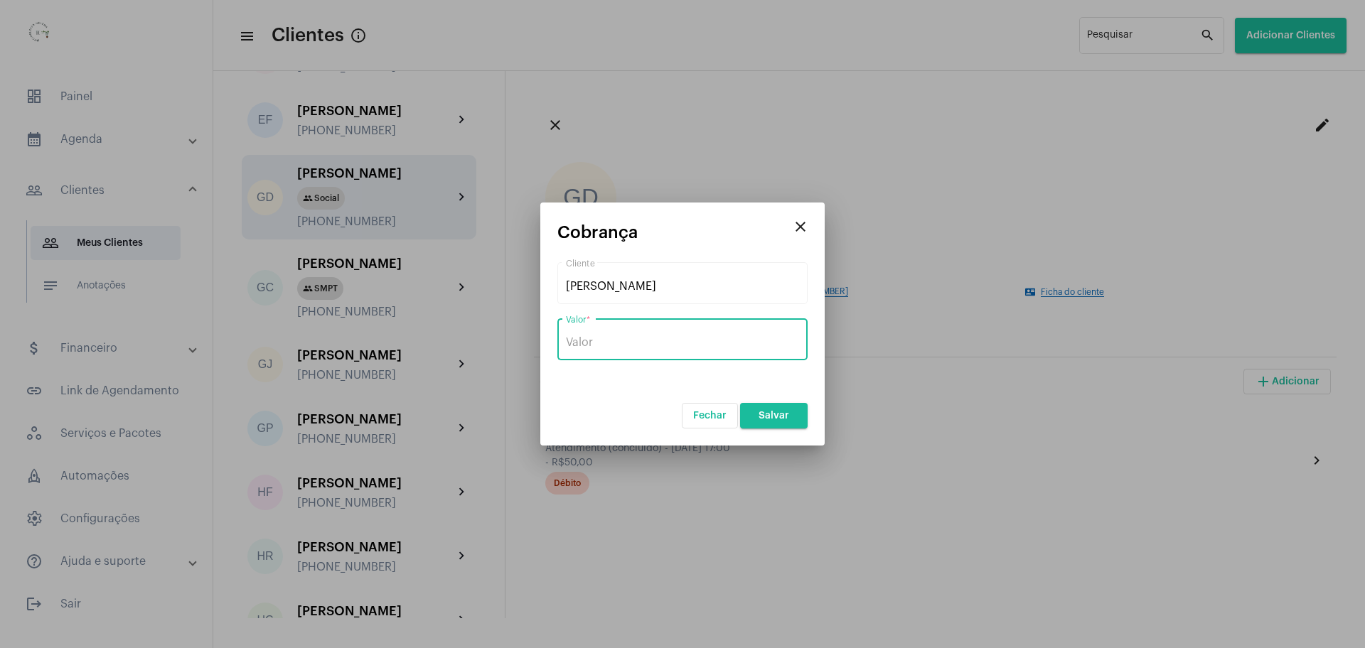
click at [684, 339] on input "Valor *" at bounding box center [682, 342] width 233 height 13
type input "R$ 80"
click at [778, 430] on mat-dialog-container "close Cobrança [PERSON_NAME] Cliente R$ 80 Valor * [PERSON_NAME]" at bounding box center [682, 324] width 284 height 243
click at [776, 420] on span "Salvar" at bounding box center [773, 416] width 31 height 10
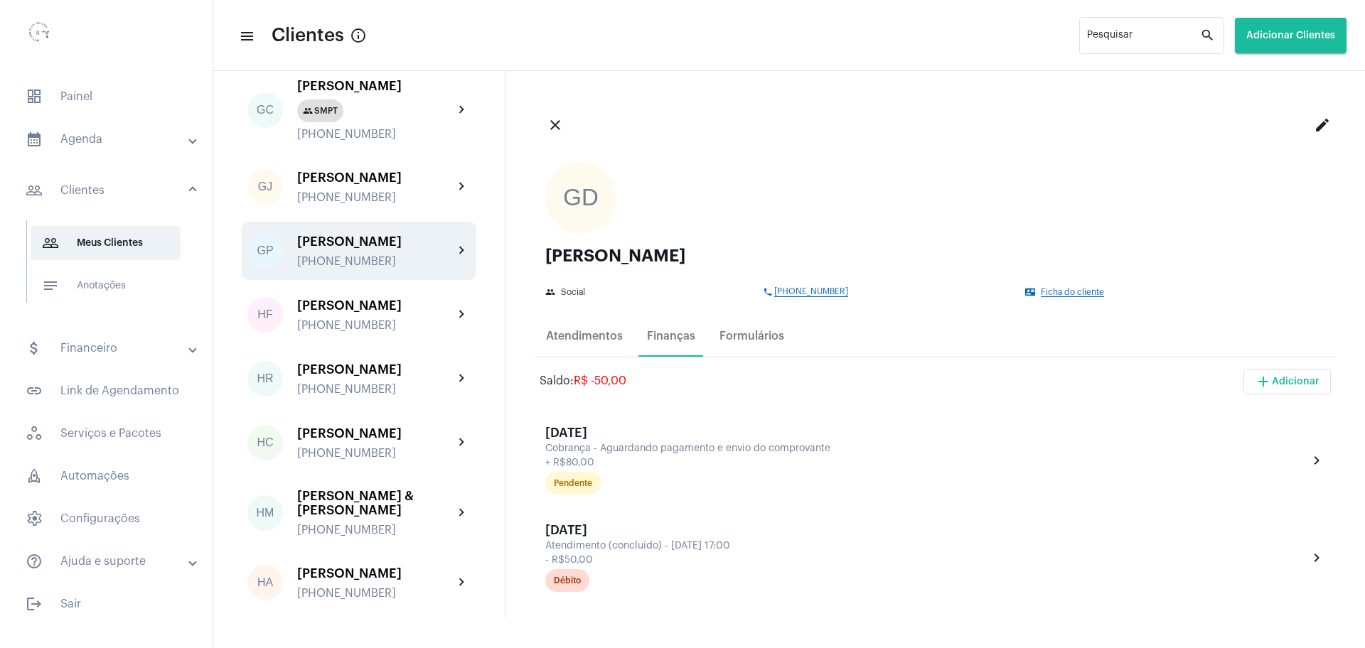
scroll to position [1066, 0]
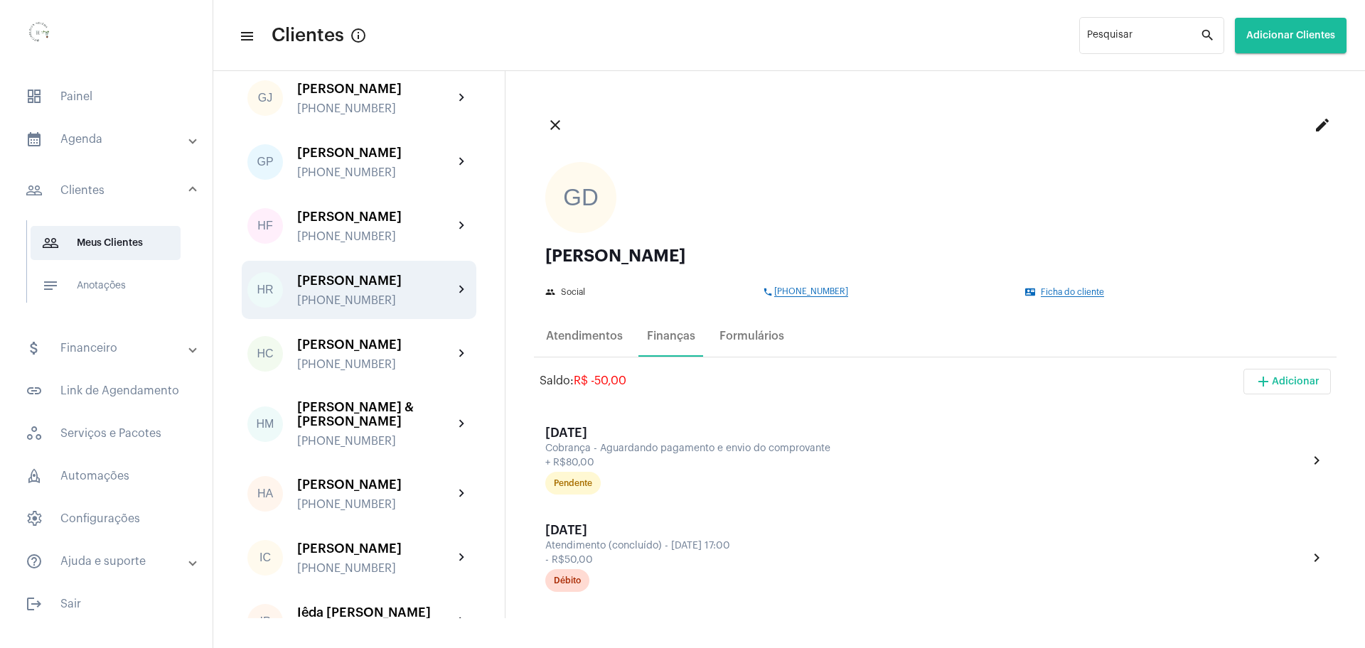
click at [355, 288] on div "[PERSON_NAME]" at bounding box center [375, 281] width 156 height 14
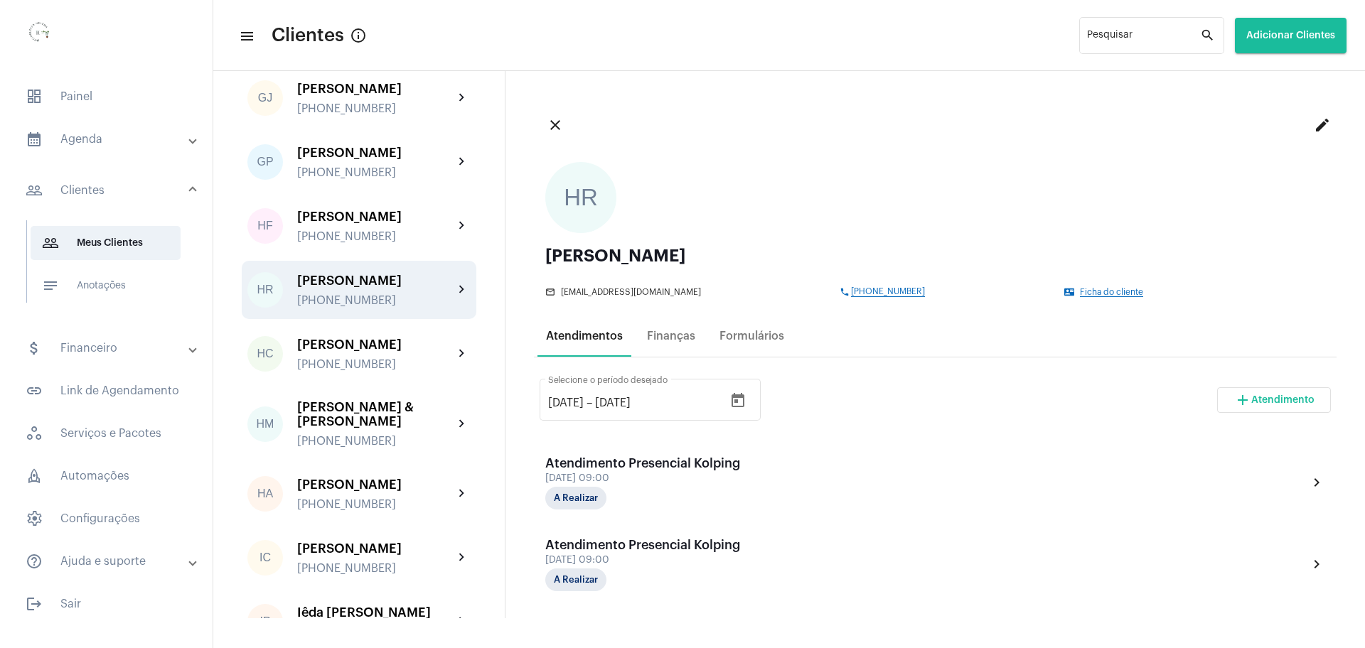
click at [588, 336] on div "Atendimentos" at bounding box center [584, 336] width 77 height 13
click at [682, 341] on div "Finanças" at bounding box center [671, 336] width 48 height 13
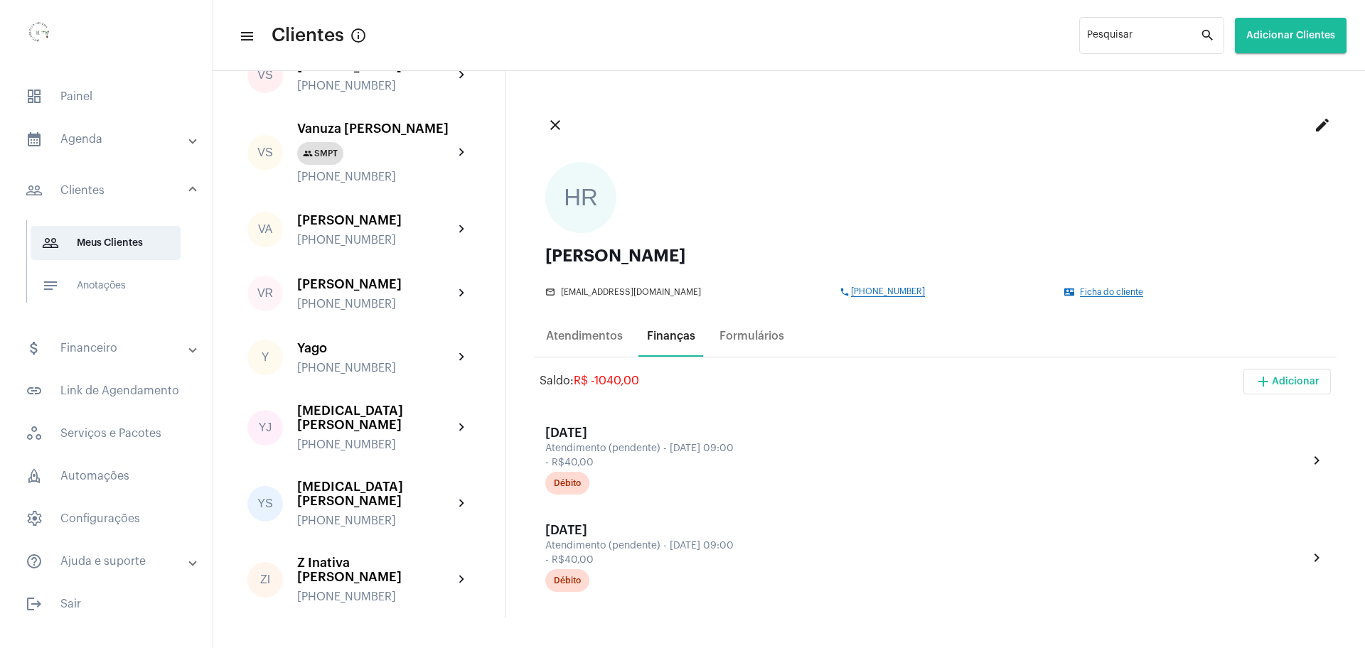
scroll to position [3377, 0]
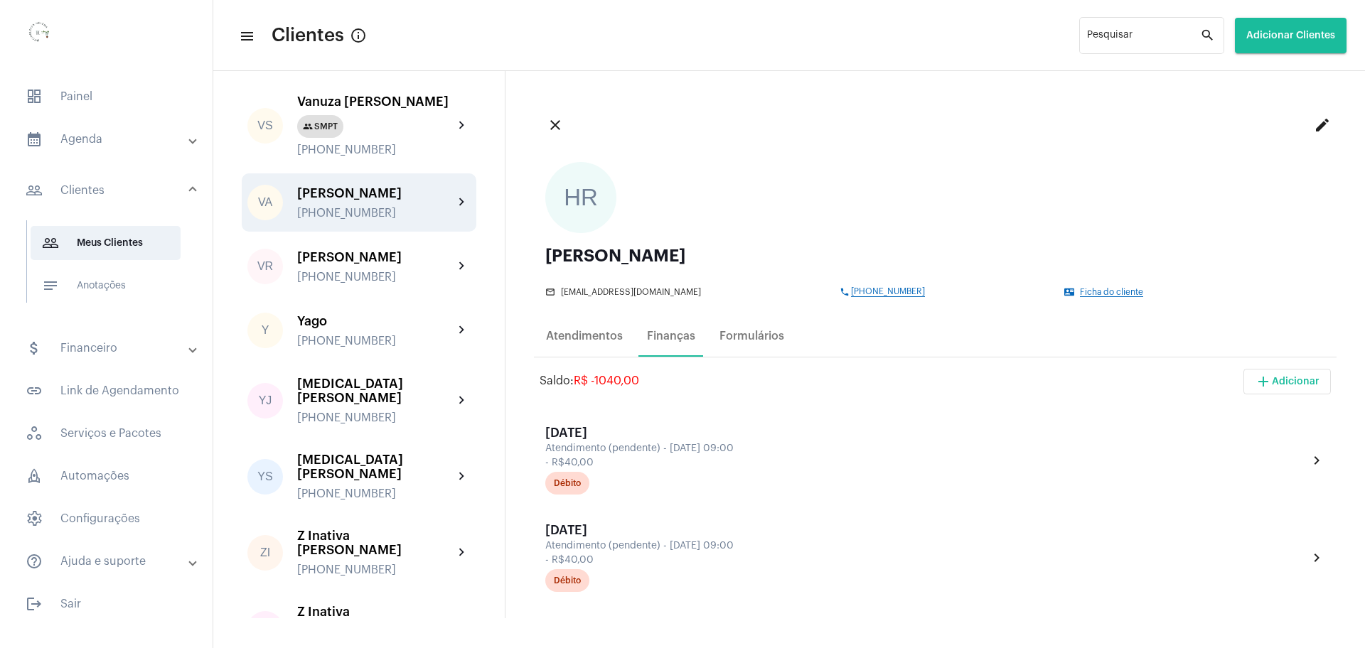
click at [348, 220] on div "[PERSON_NAME] [PHONE_NUMBER]" at bounding box center [375, 202] width 156 height 33
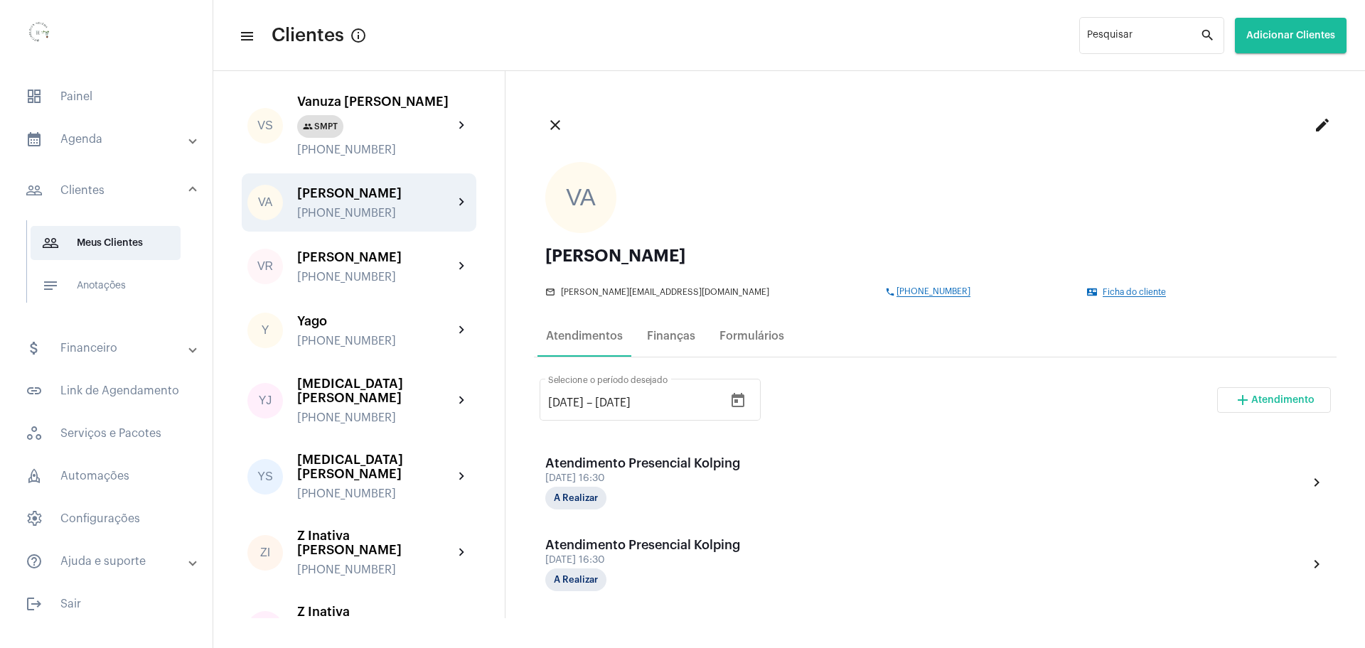
drag, startPoint x: 935, startPoint y: 404, endPoint x: 933, endPoint y: 414, distance: 10.2
click at [935, 409] on div "[DATE] [DATE] – [DATE] Selecione o período desejado add Atendimento" at bounding box center [935, 405] width 791 height 67
drag, startPoint x: 559, startPoint y: 402, endPoint x: 544, endPoint y: 397, distance: 16.2
click at [541, 400] on div "[DATE] [DATE] – [DATE] Selecione o período desejado" at bounding box center [650, 398] width 221 height 45
type input "[DATE]"
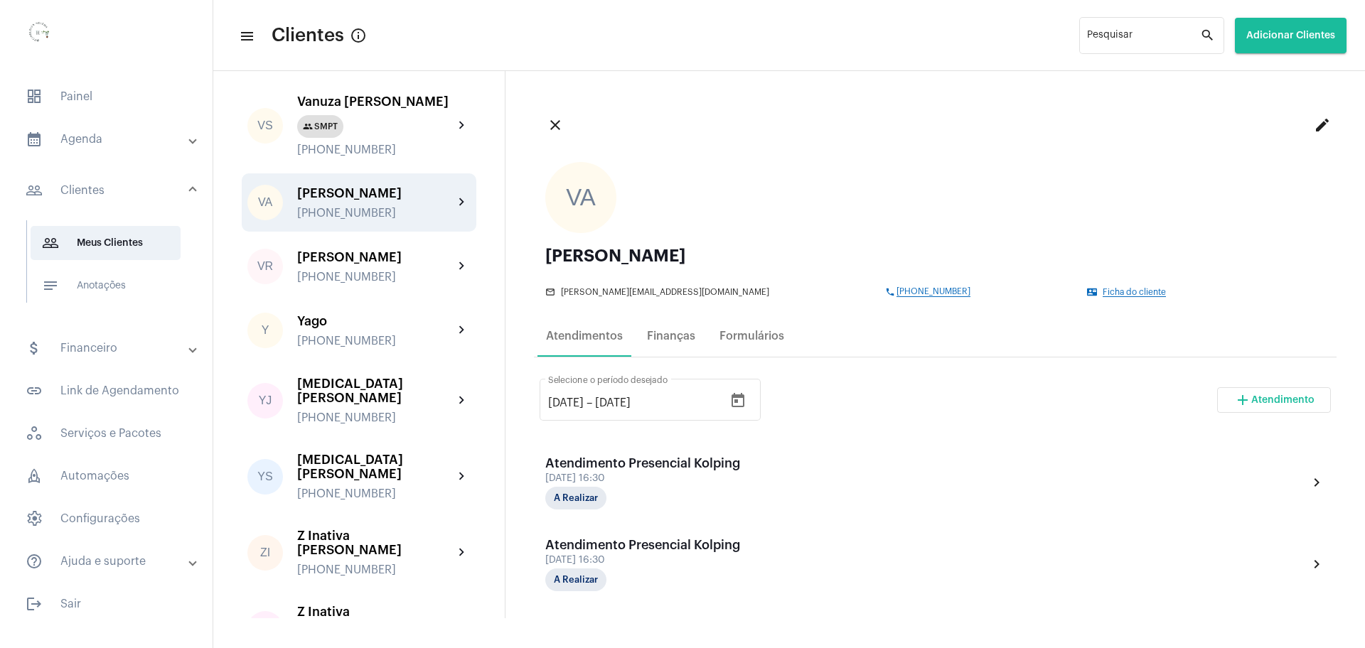
click at [852, 397] on div "[DATE] [DATE] – [DATE] Selecione o período desejado add Atendimento" at bounding box center [935, 405] width 791 height 67
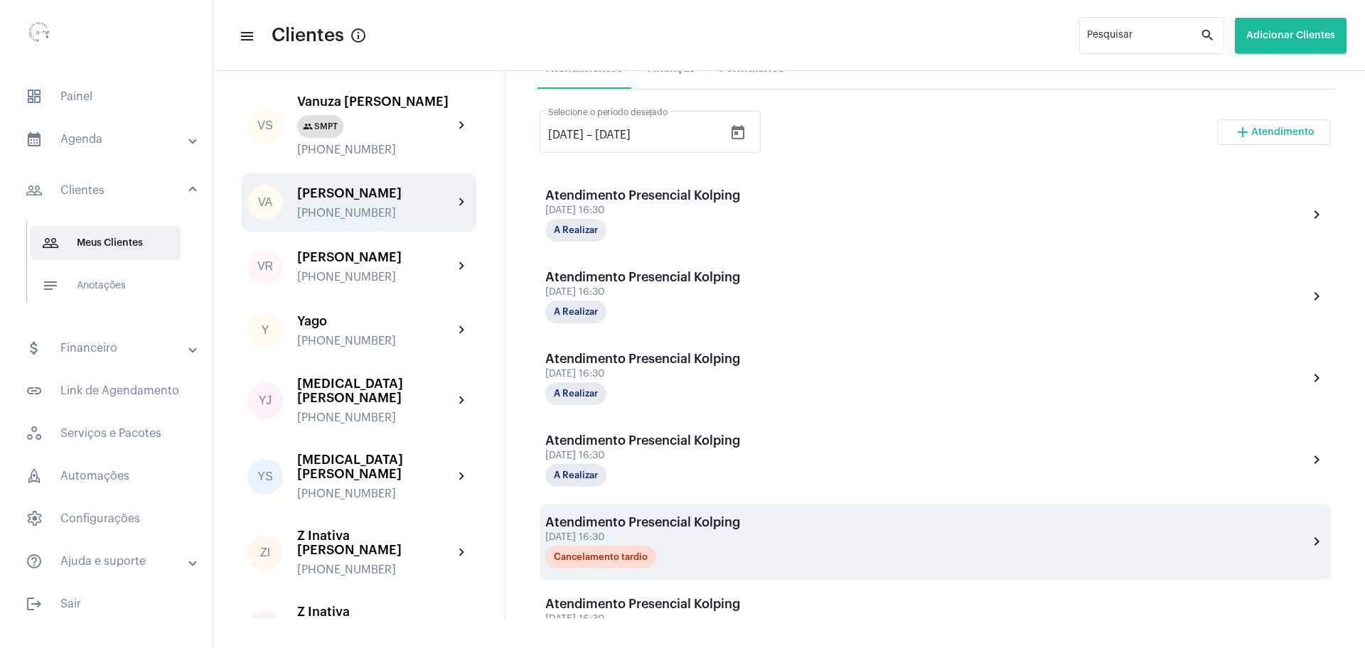
scroll to position [237, 0]
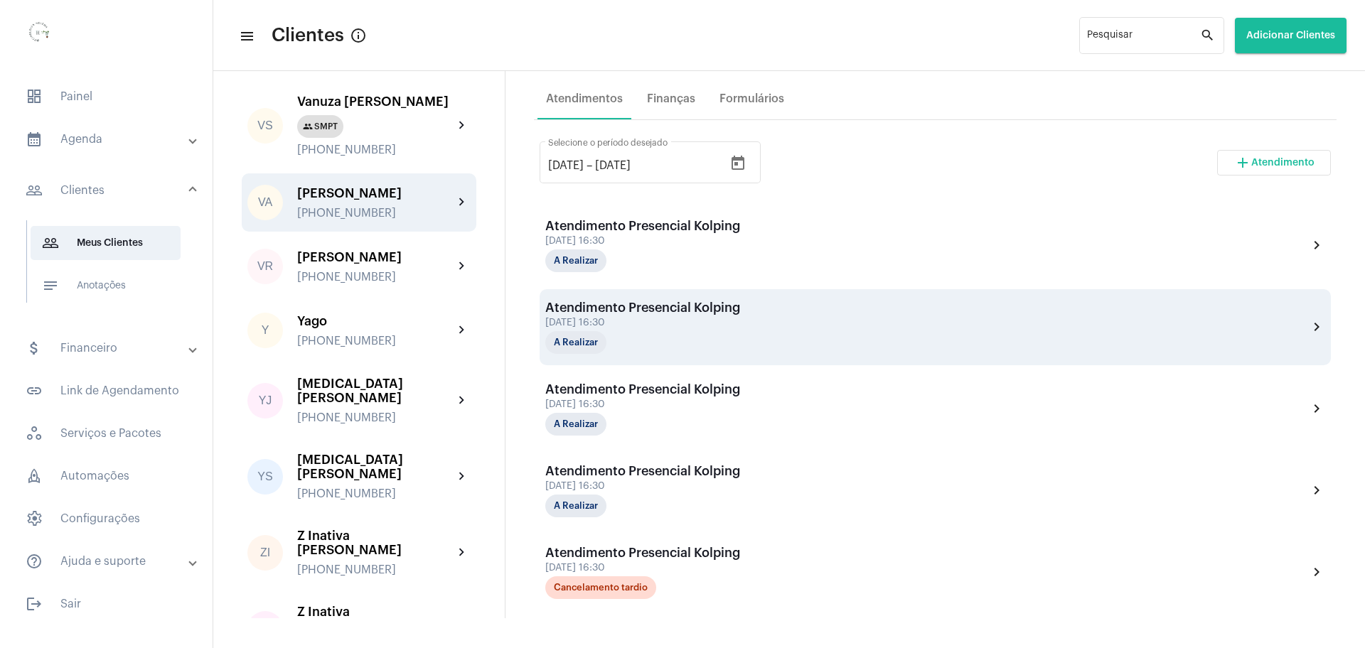
click at [867, 333] on div "Atendimento Presencial Kolping [DATE] 16:30 A Realizar chevron_right" at bounding box center [935, 327] width 780 height 53
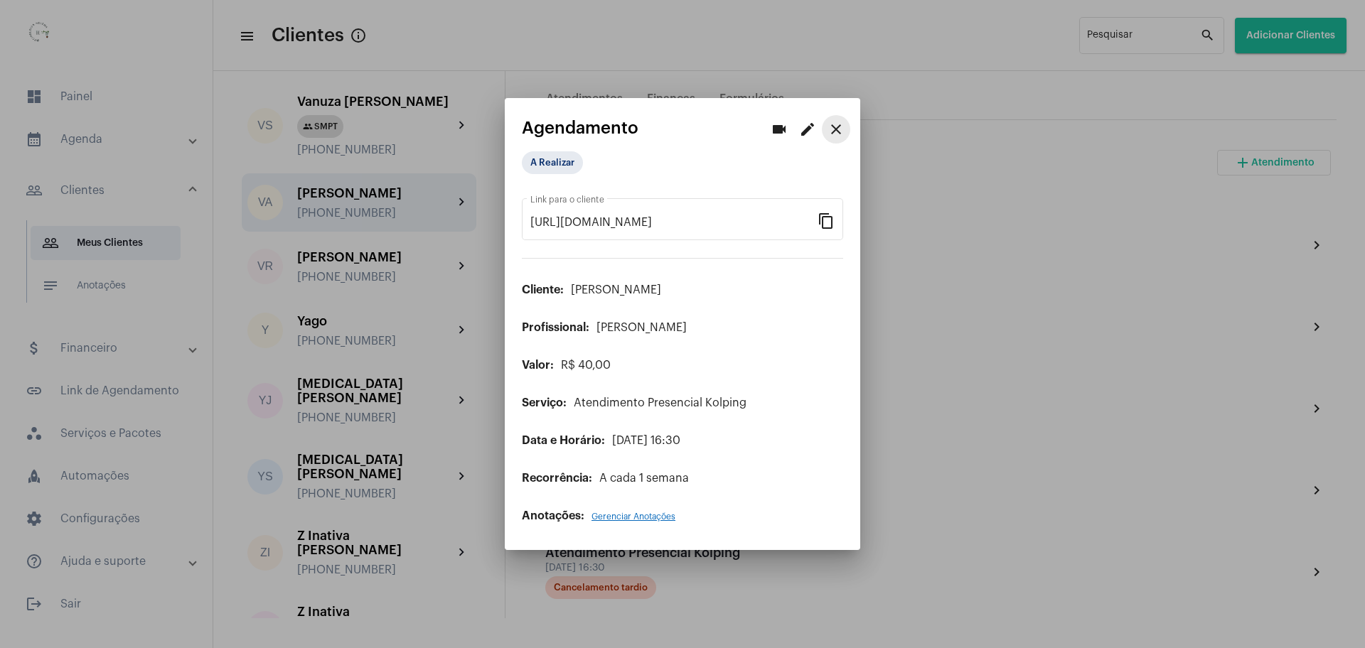
click at [838, 128] on mat-icon "close" at bounding box center [835, 129] width 17 height 17
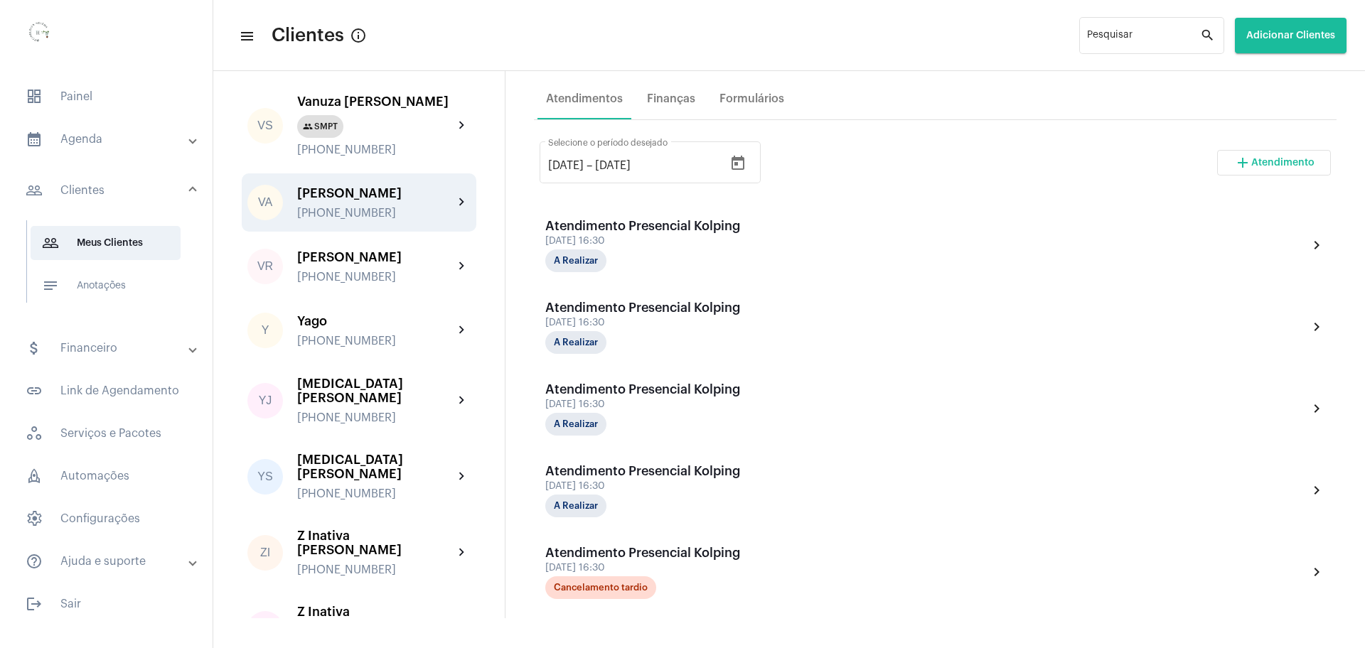
scroll to position [60, 0]
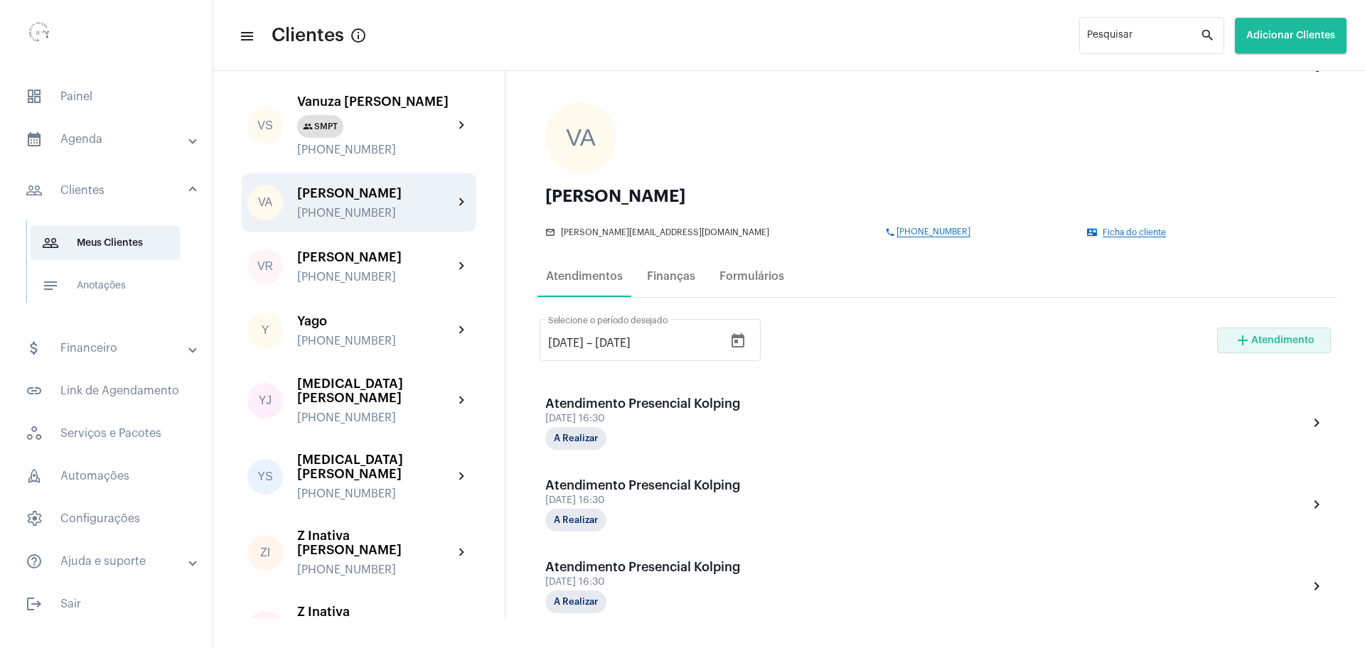
click at [1270, 343] on span "Atendimento" at bounding box center [1282, 341] width 63 height 10
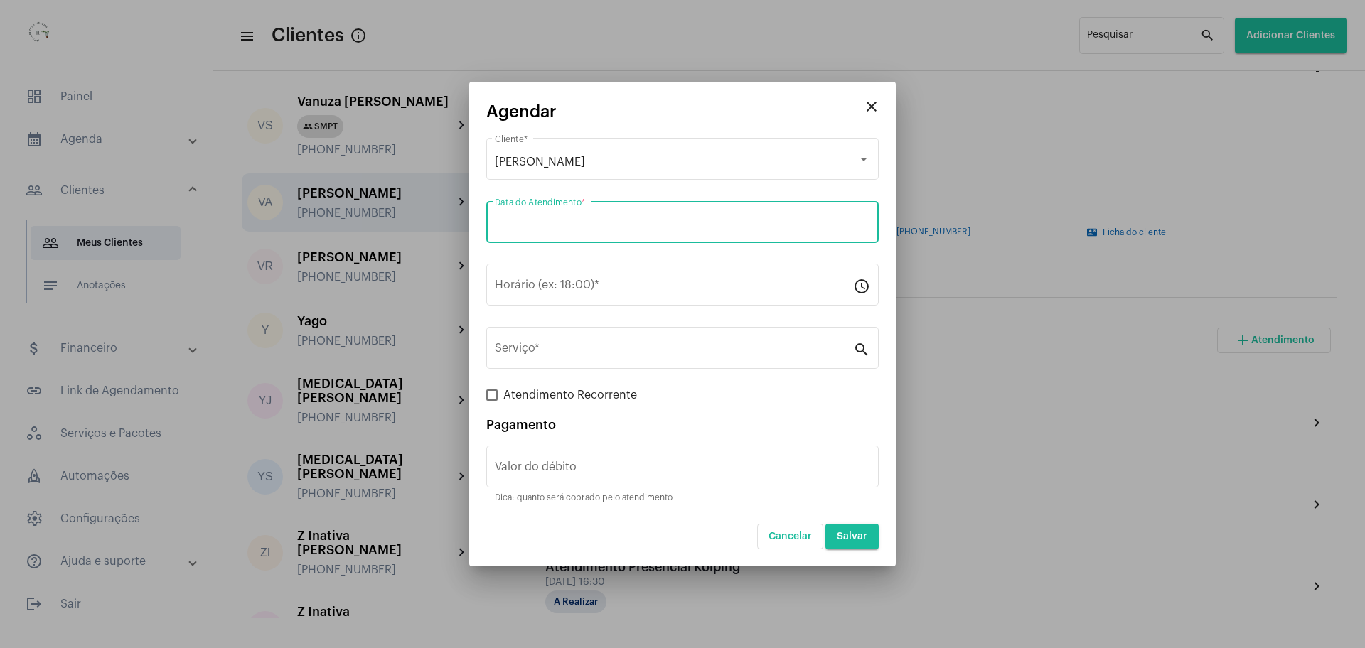
click at [678, 220] on input "Data do Atendimento *" at bounding box center [682, 225] width 375 height 13
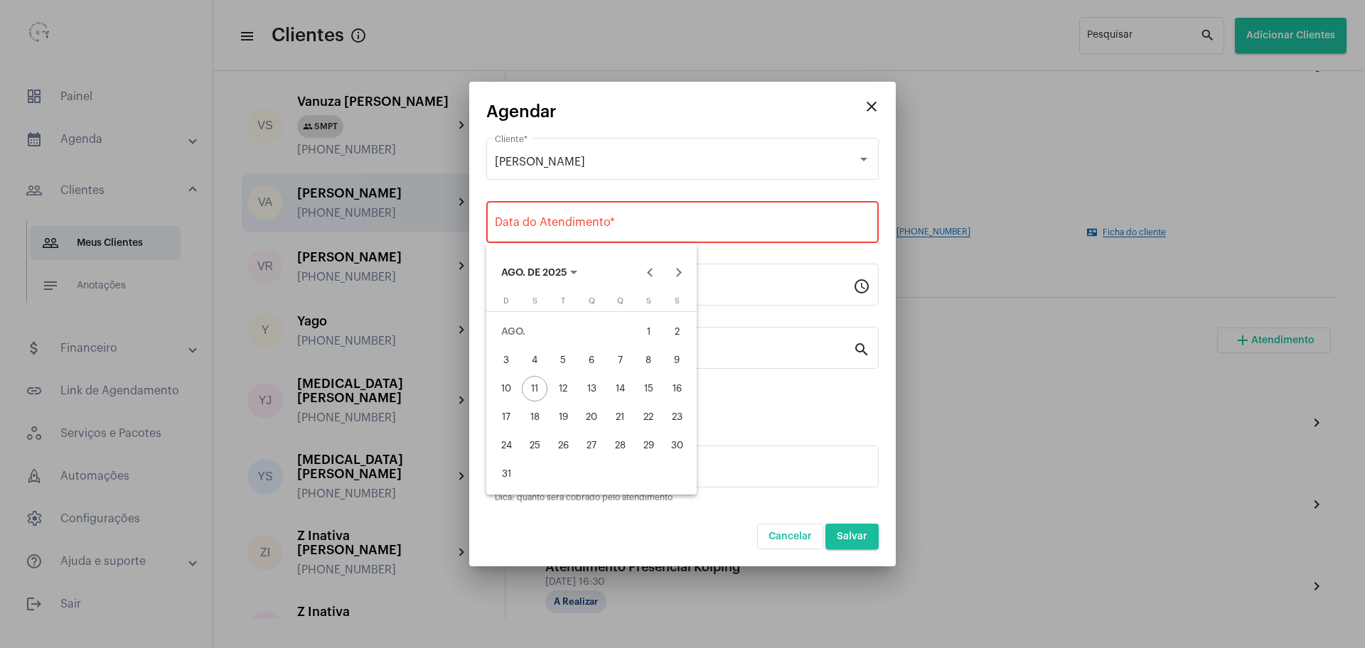
click at [878, 107] on div at bounding box center [682, 324] width 1365 height 648
click at [872, 103] on mat-icon "close" at bounding box center [871, 106] width 17 height 17
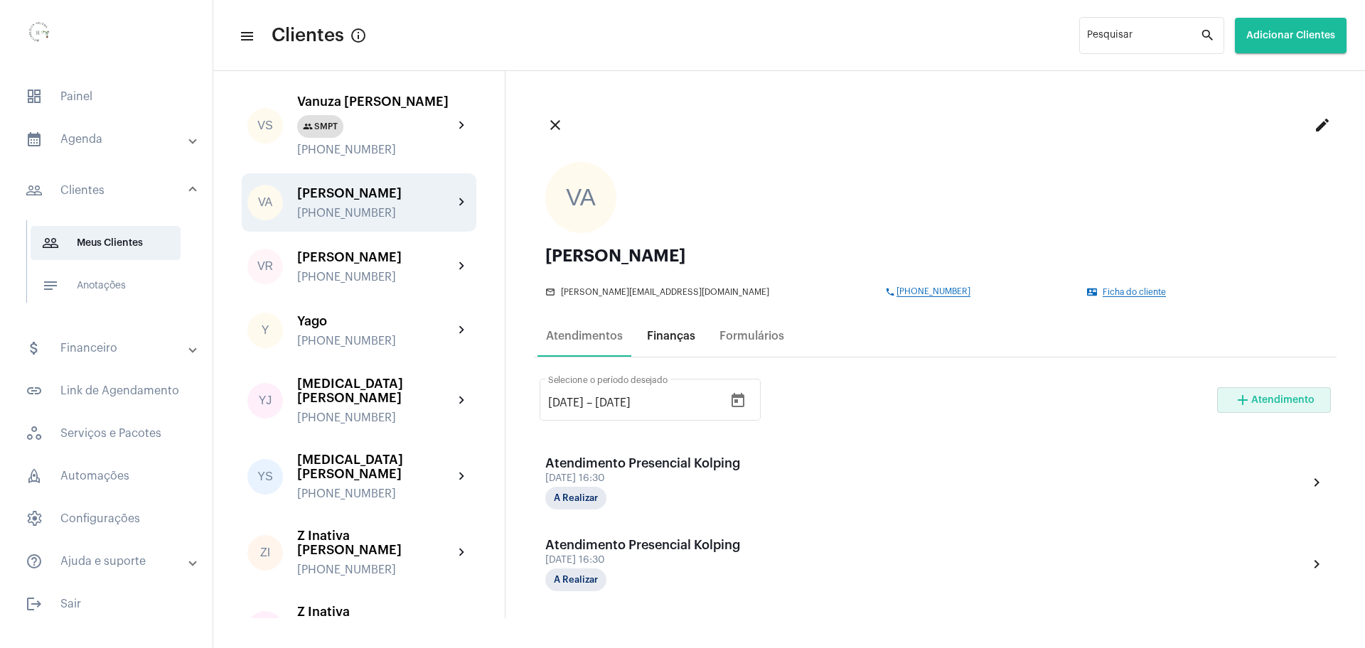
click at [669, 340] on div "Finanças" at bounding box center [671, 336] width 48 height 13
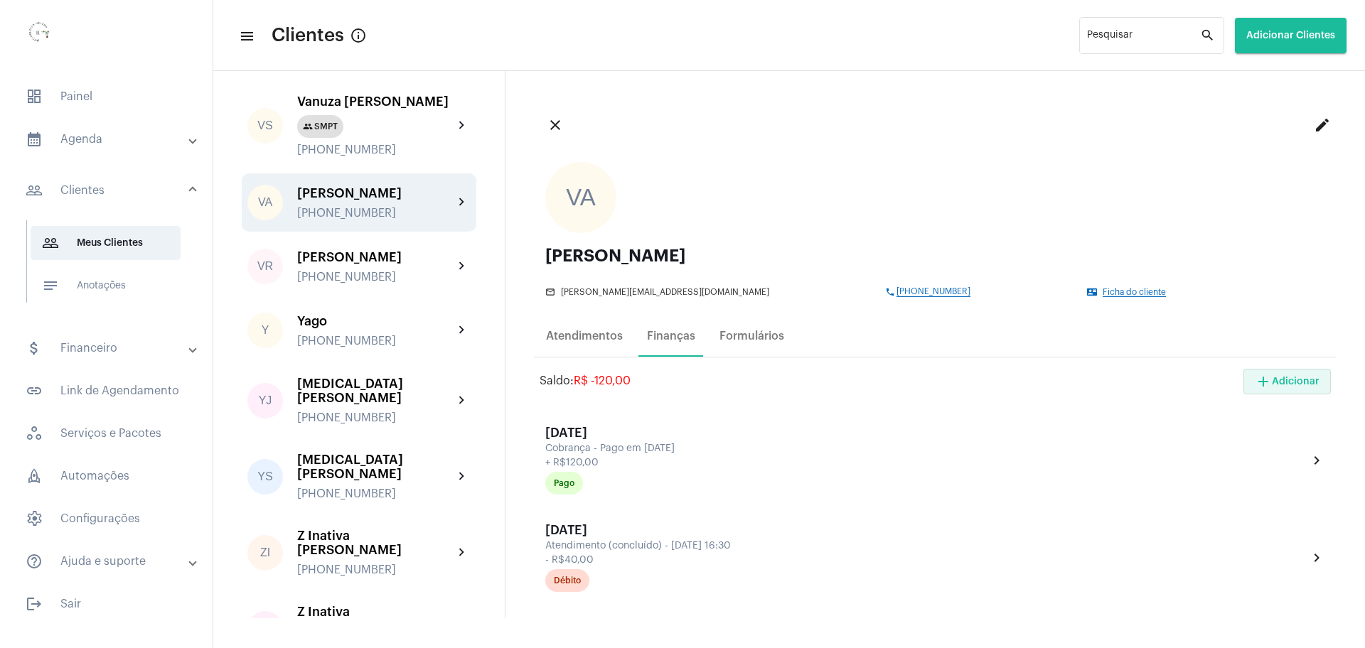
click at [1278, 382] on span "add Adicionar" at bounding box center [1287, 382] width 65 height 10
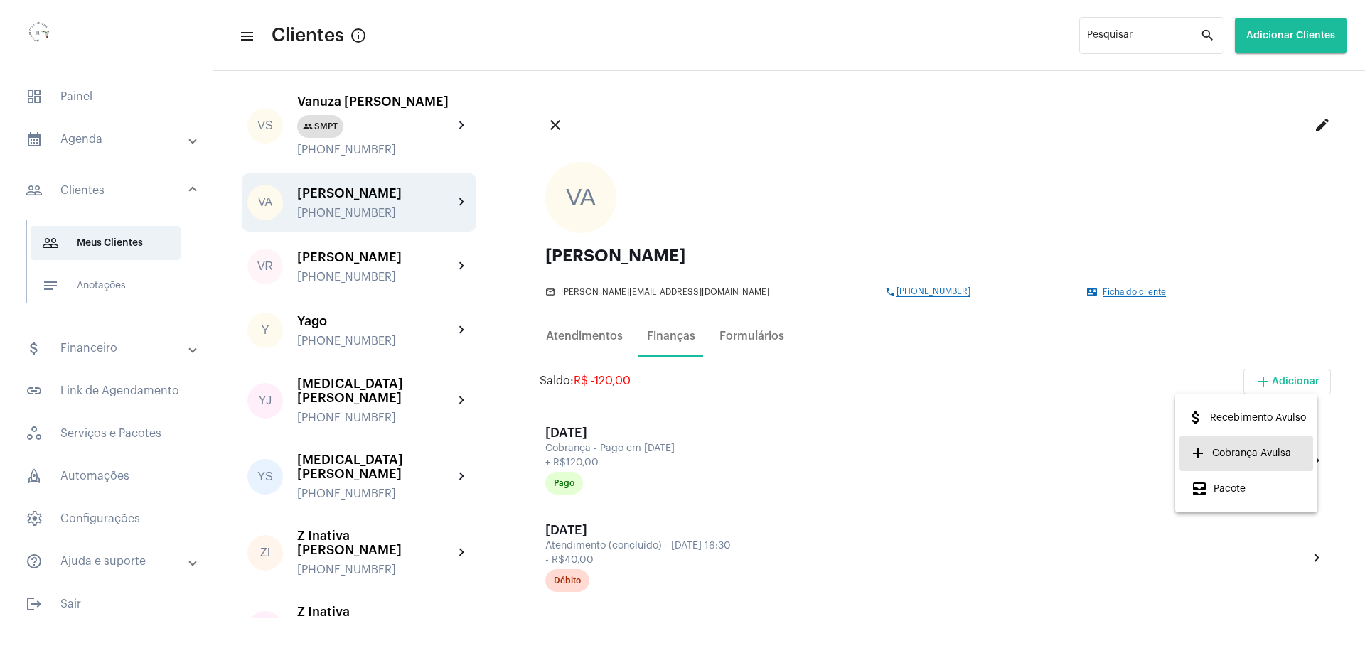
click at [1235, 451] on span "add Cobrança Avulsa" at bounding box center [1241, 454] width 100 height 26
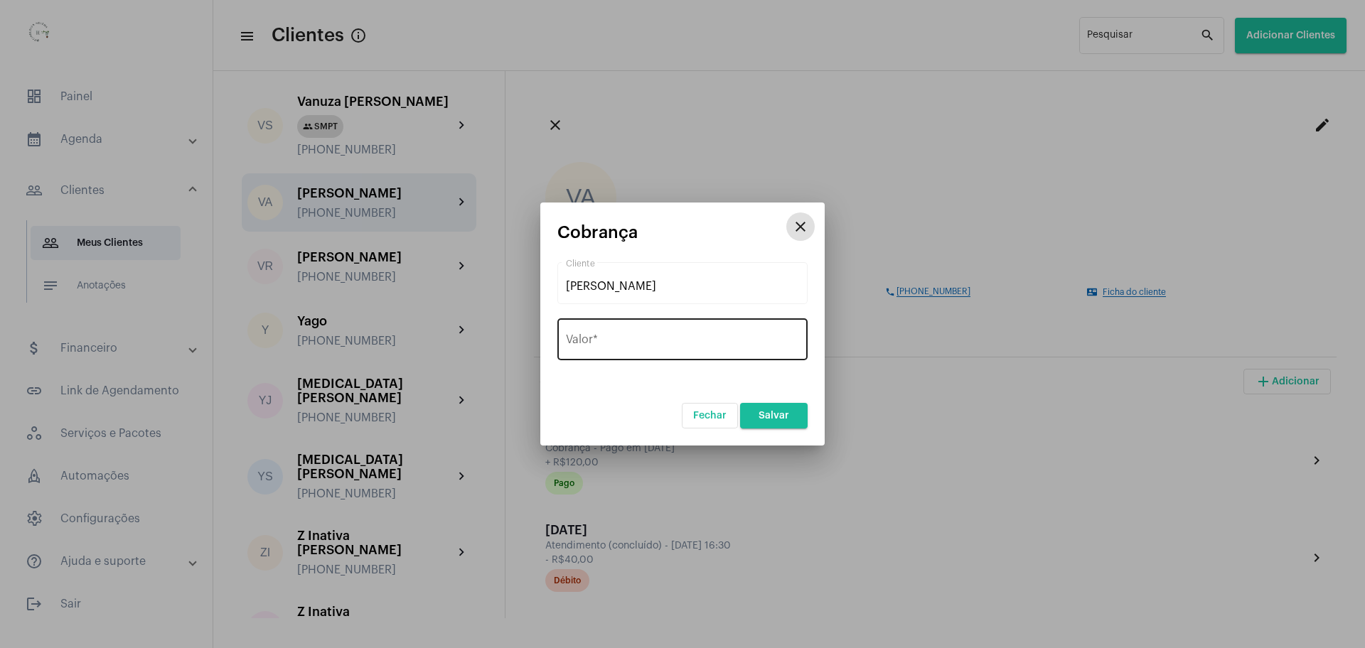
click at [740, 338] on input "Valor *" at bounding box center [682, 342] width 233 height 13
type input "R$ 160"
click at [763, 425] on button "Salvar" at bounding box center [774, 416] width 68 height 26
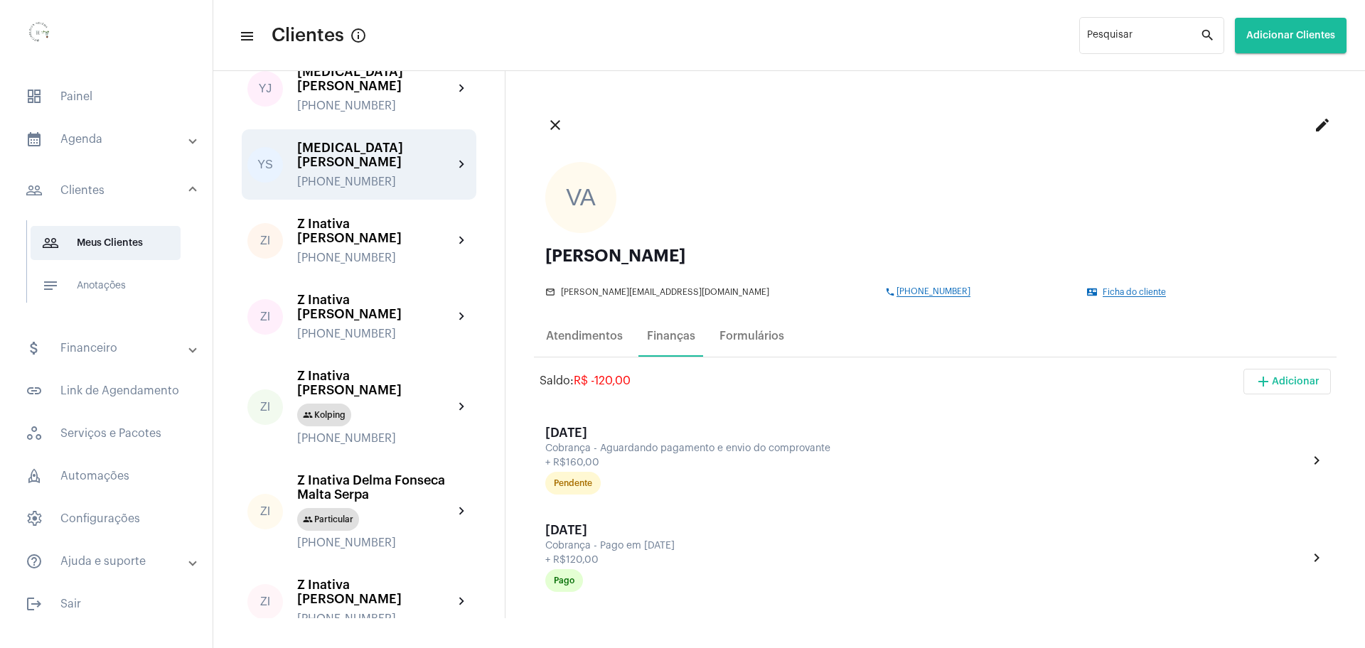
scroll to position [3732, 0]
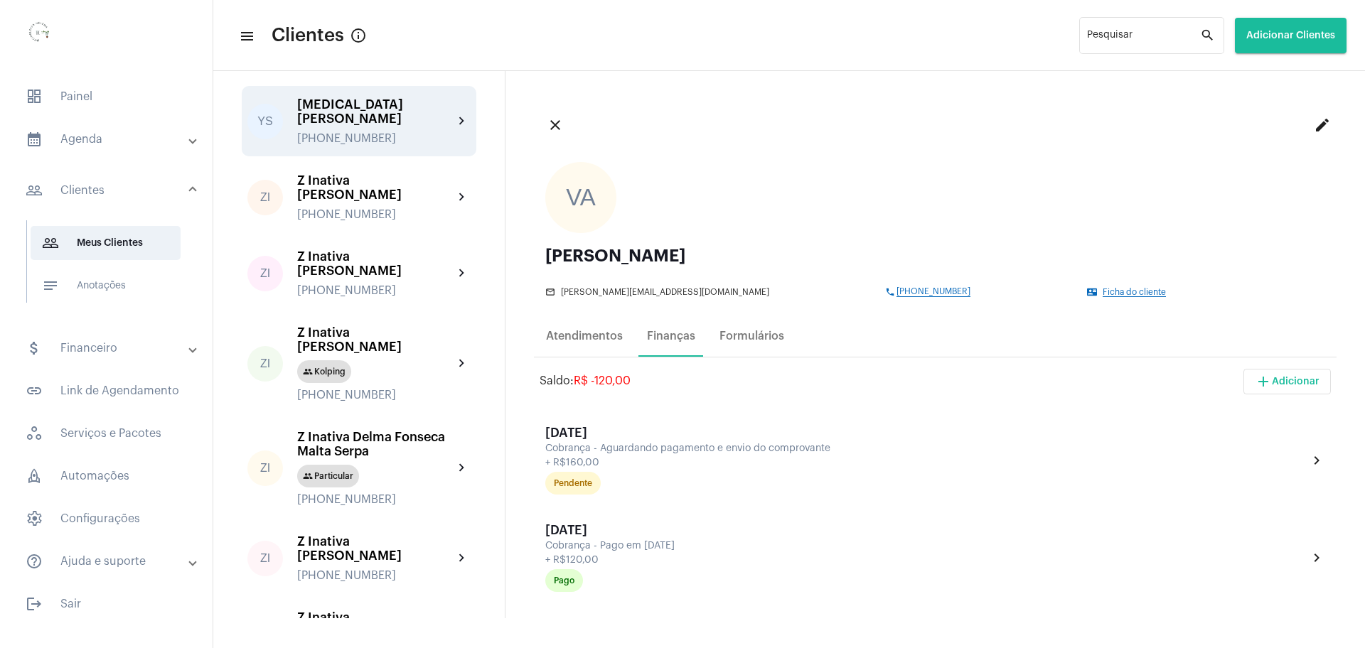
click at [383, 145] on div "[PHONE_NUMBER]" at bounding box center [375, 138] width 156 height 13
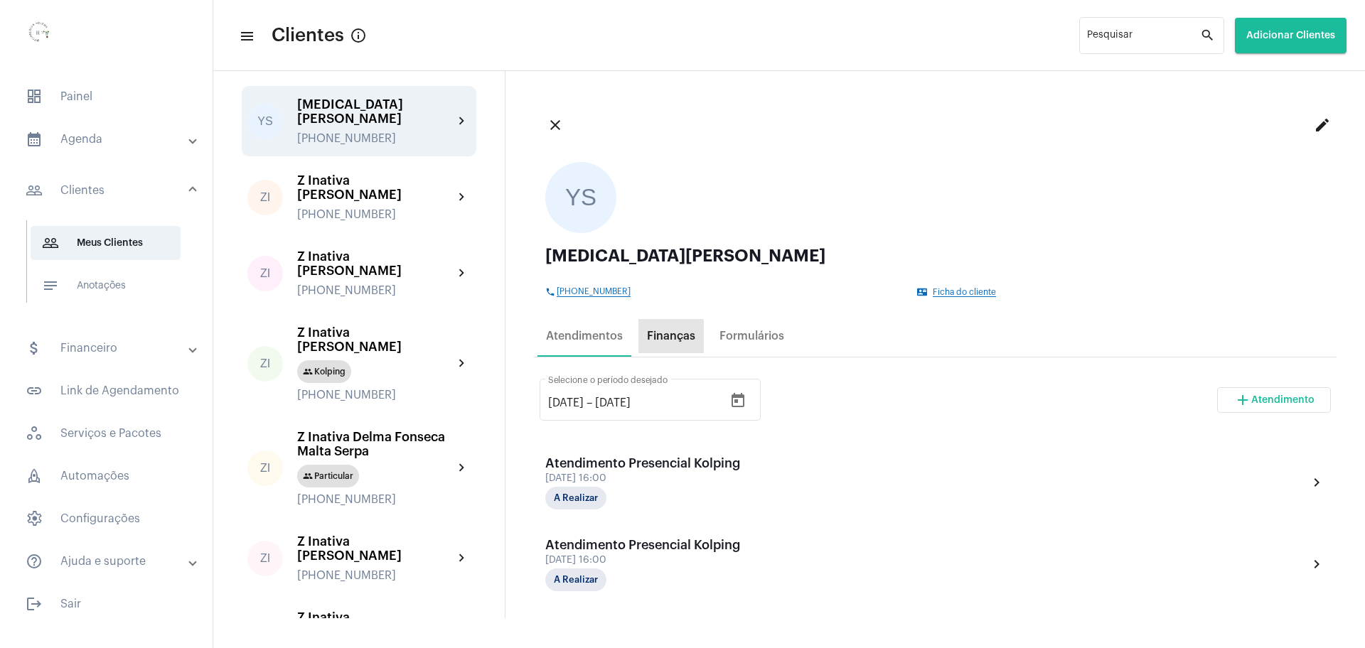
click at [666, 340] on div "Finanças" at bounding box center [671, 336] width 48 height 13
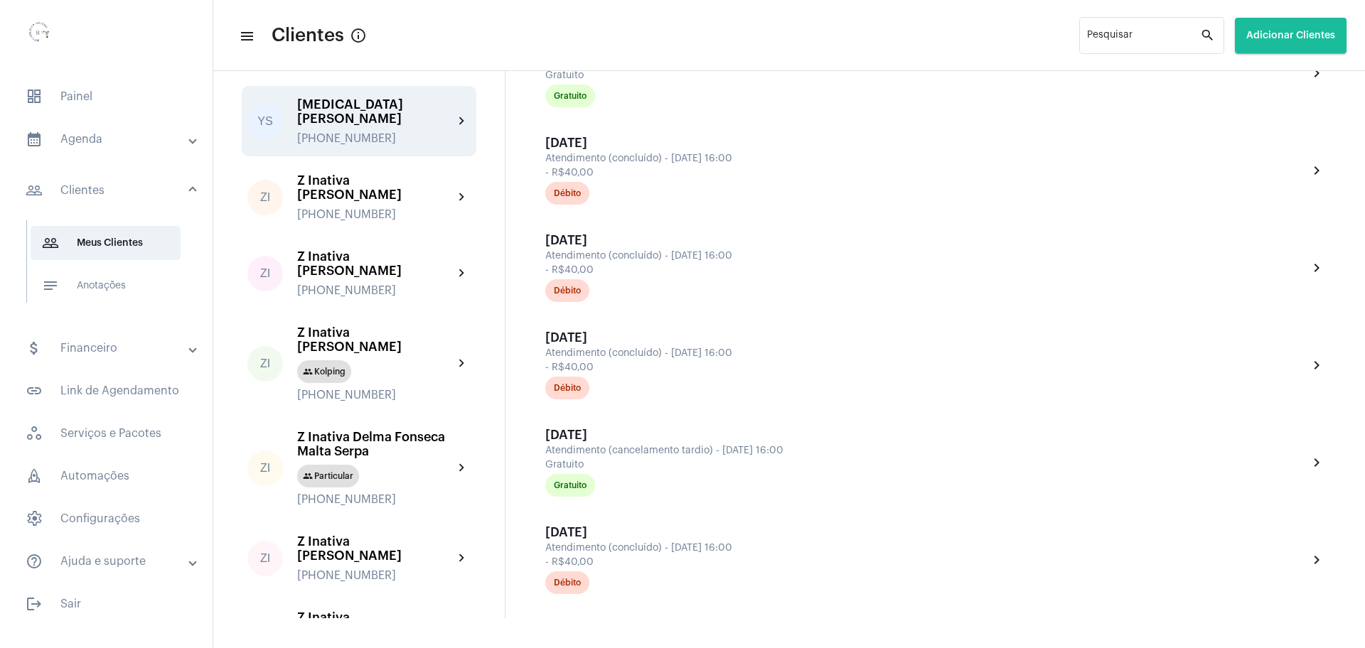
scroll to position [1801, 0]
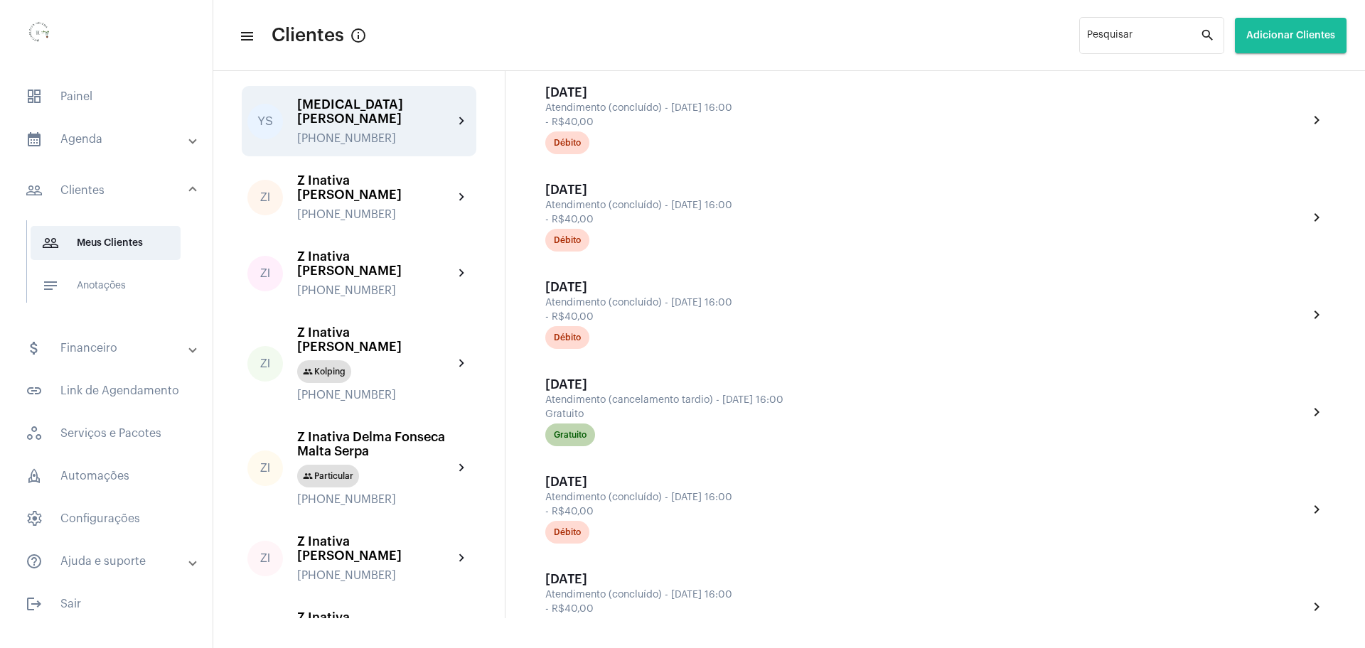
click at [677, 422] on div "Gratuito" at bounding box center [926, 435] width 768 height 28
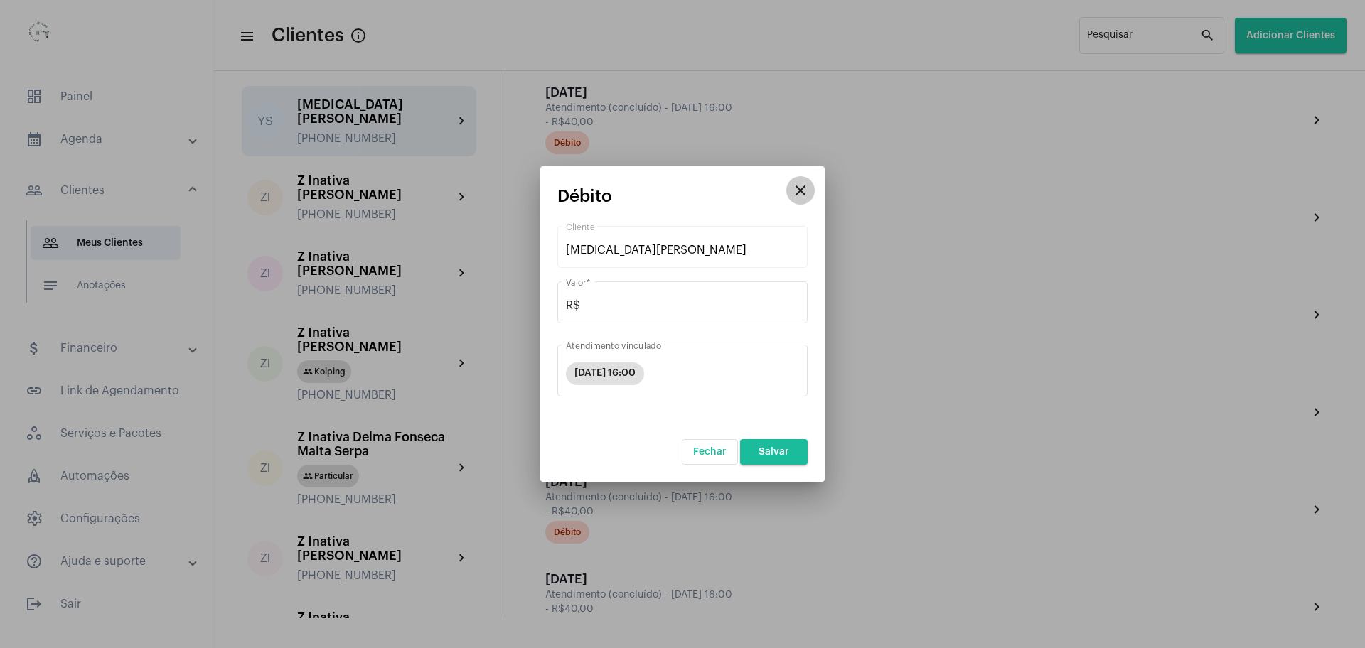
click at [799, 195] on mat-icon "close" at bounding box center [800, 190] width 17 height 17
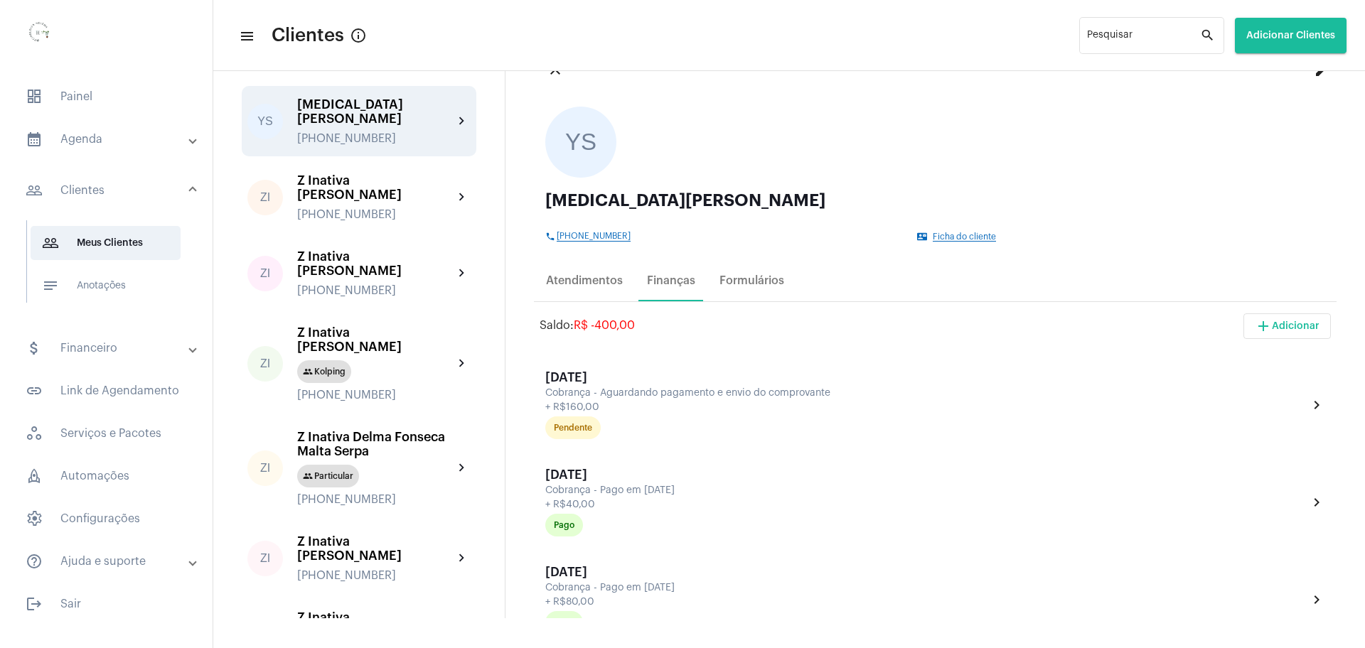
scroll to position [24, 0]
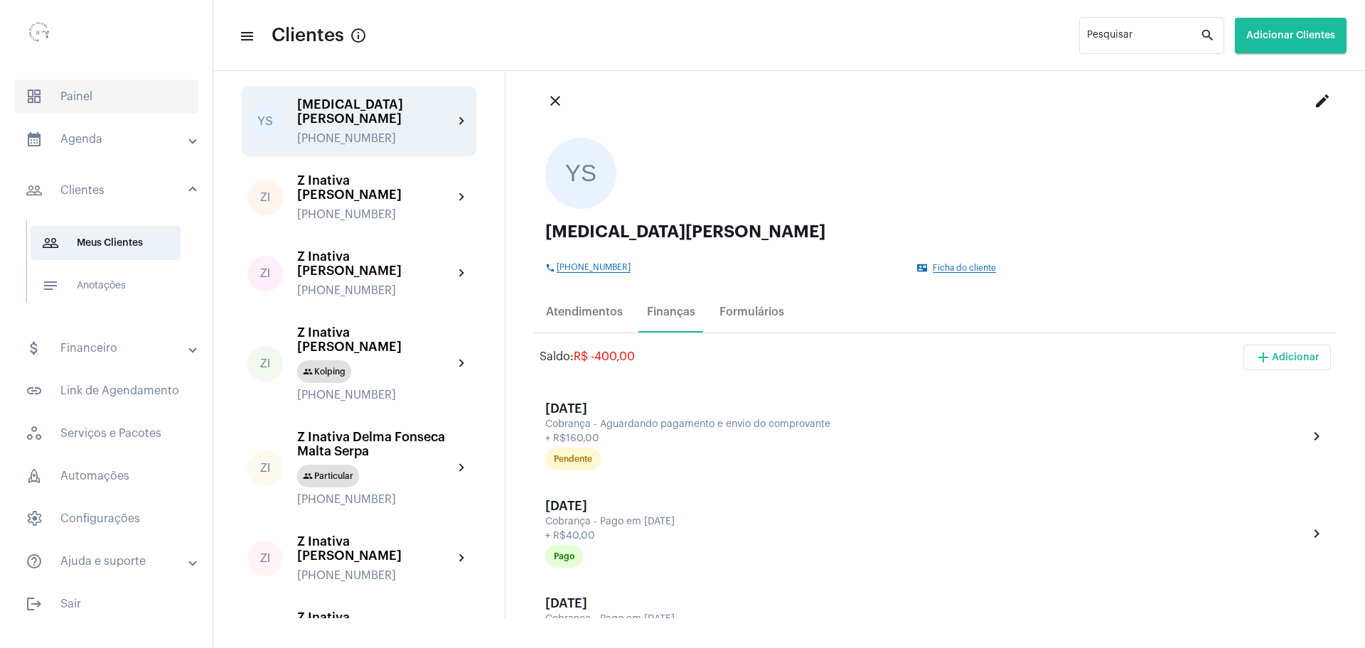
click at [104, 109] on span "dashboard Painel" at bounding box center [106, 97] width 184 height 34
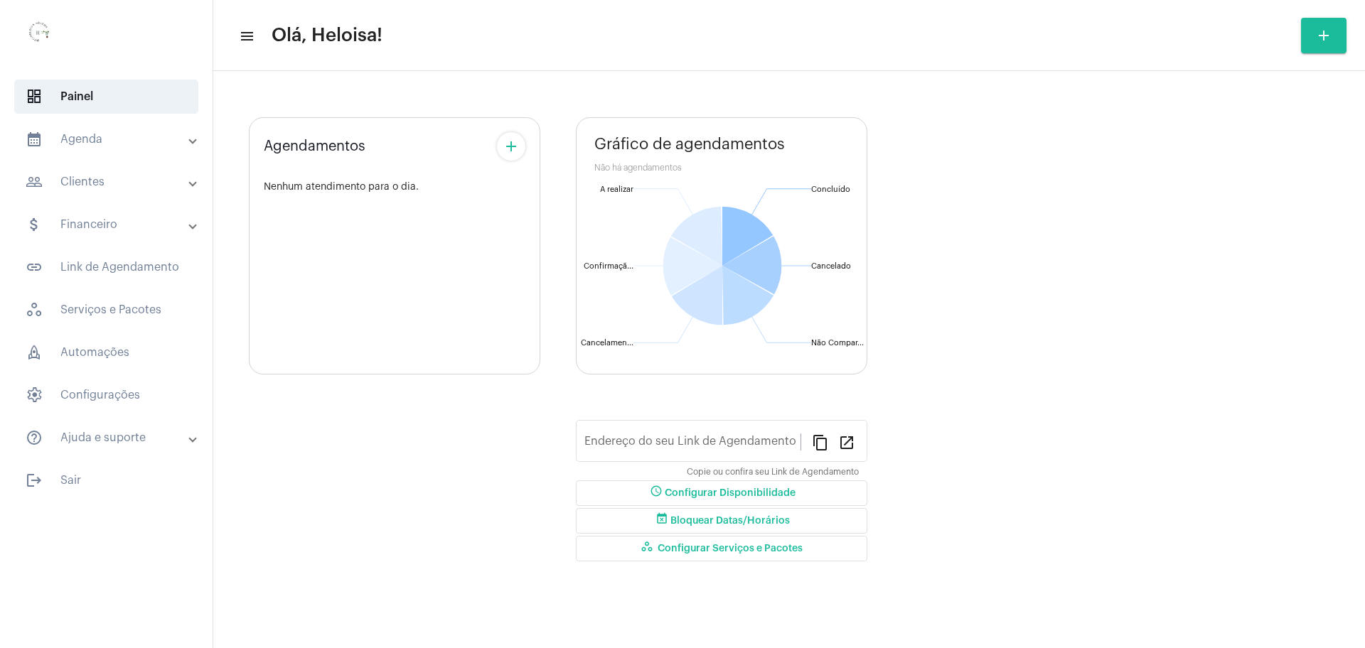
type input "[URL][DOMAIN_NAME]"
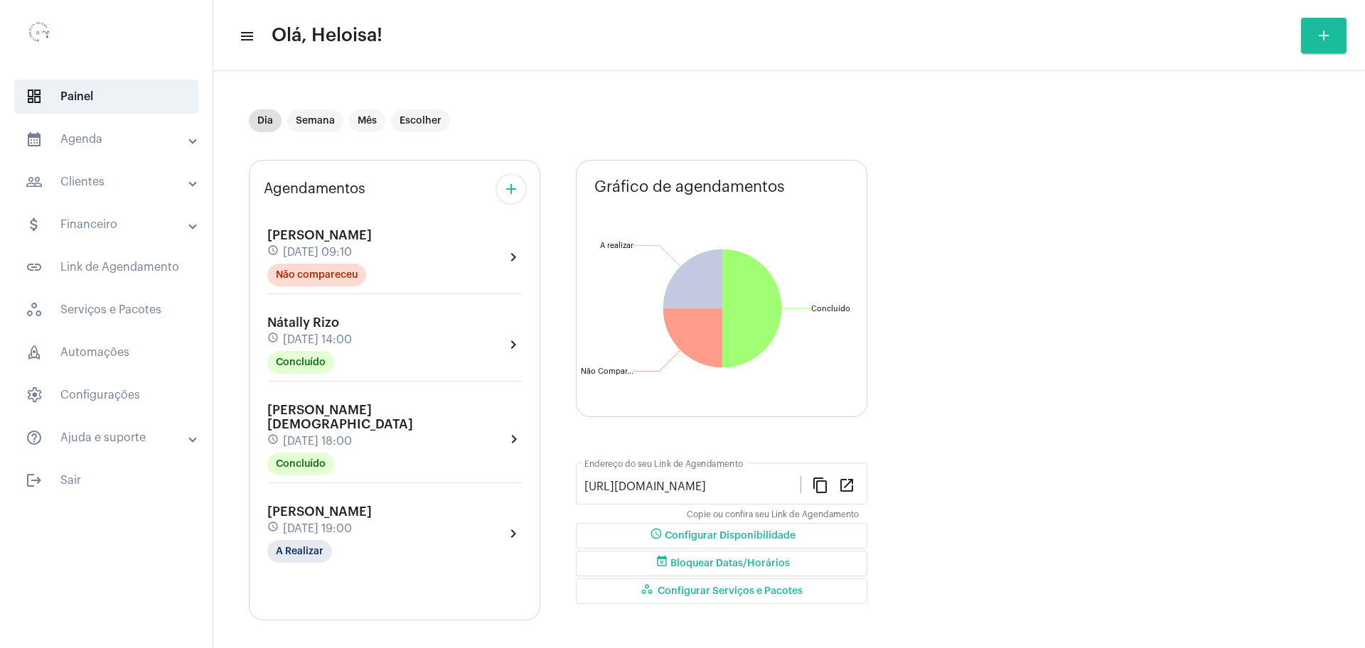
click at [331, 505] on div "[PERSON_NAME] schedule [DATE] 19:00 A Realizar" at bounding box center [319, 534] width 104 height 58
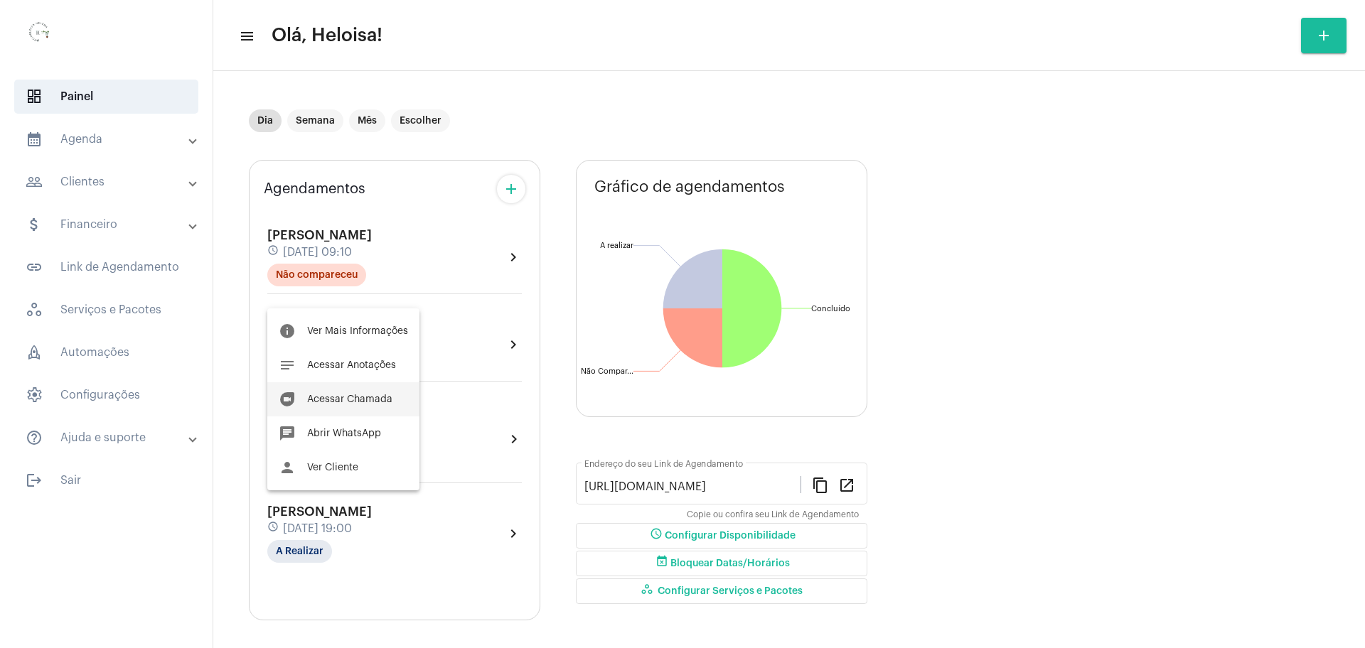
click at [339, 393] on button "duo [PERSON_NAME]" at bounding box center [343, 399] width 152 height 34
